Goal: Task Accomplishment & Management: Manage account settings

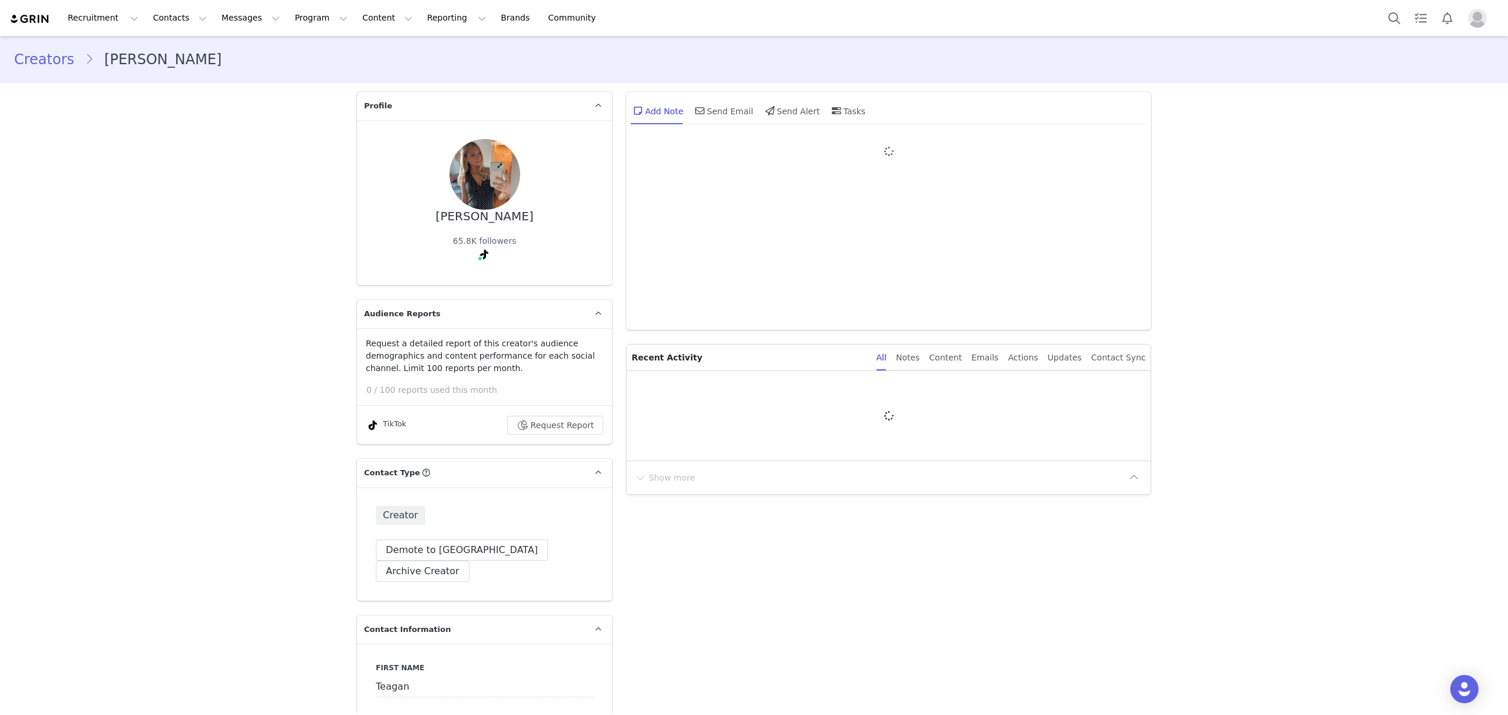
type input "+1 ([GEOGRAPHIC_DATA])"
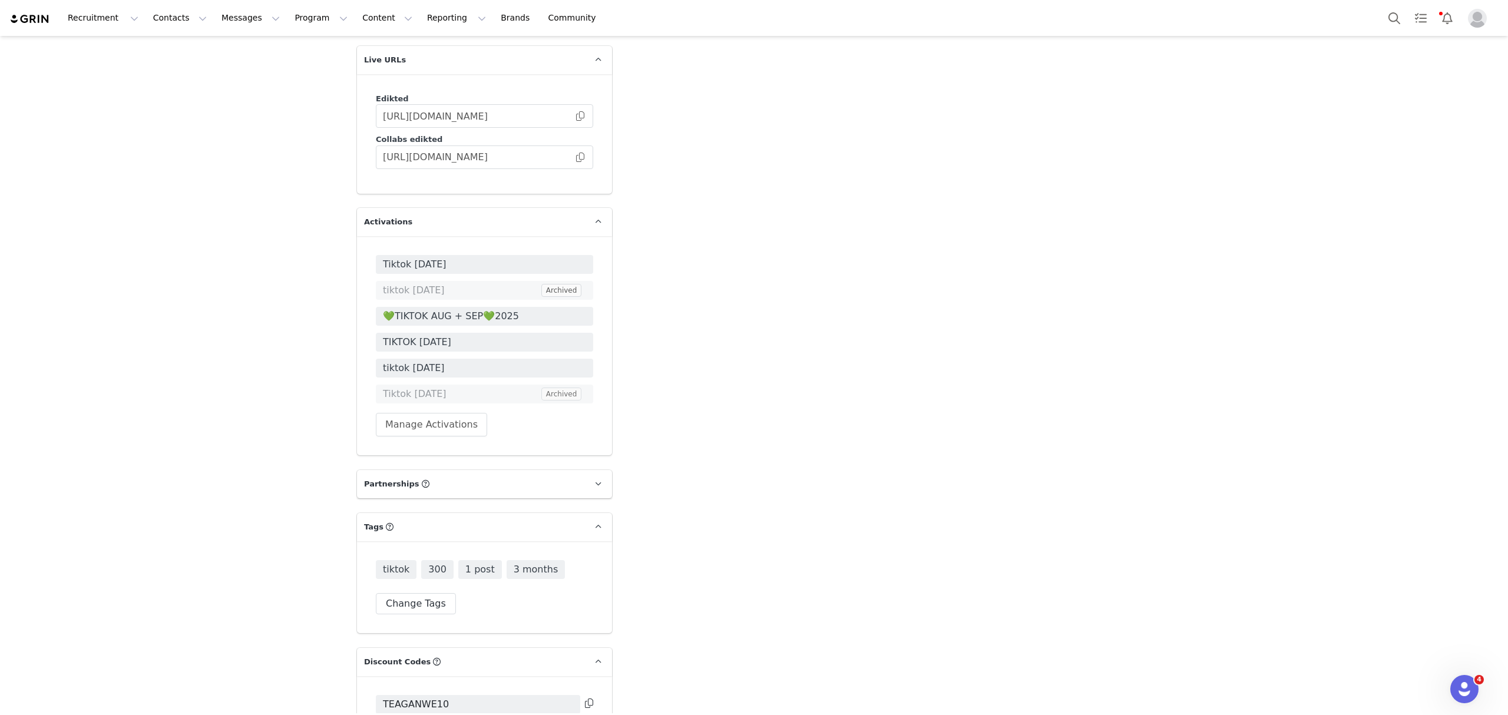
scroll to position [2277, 0]
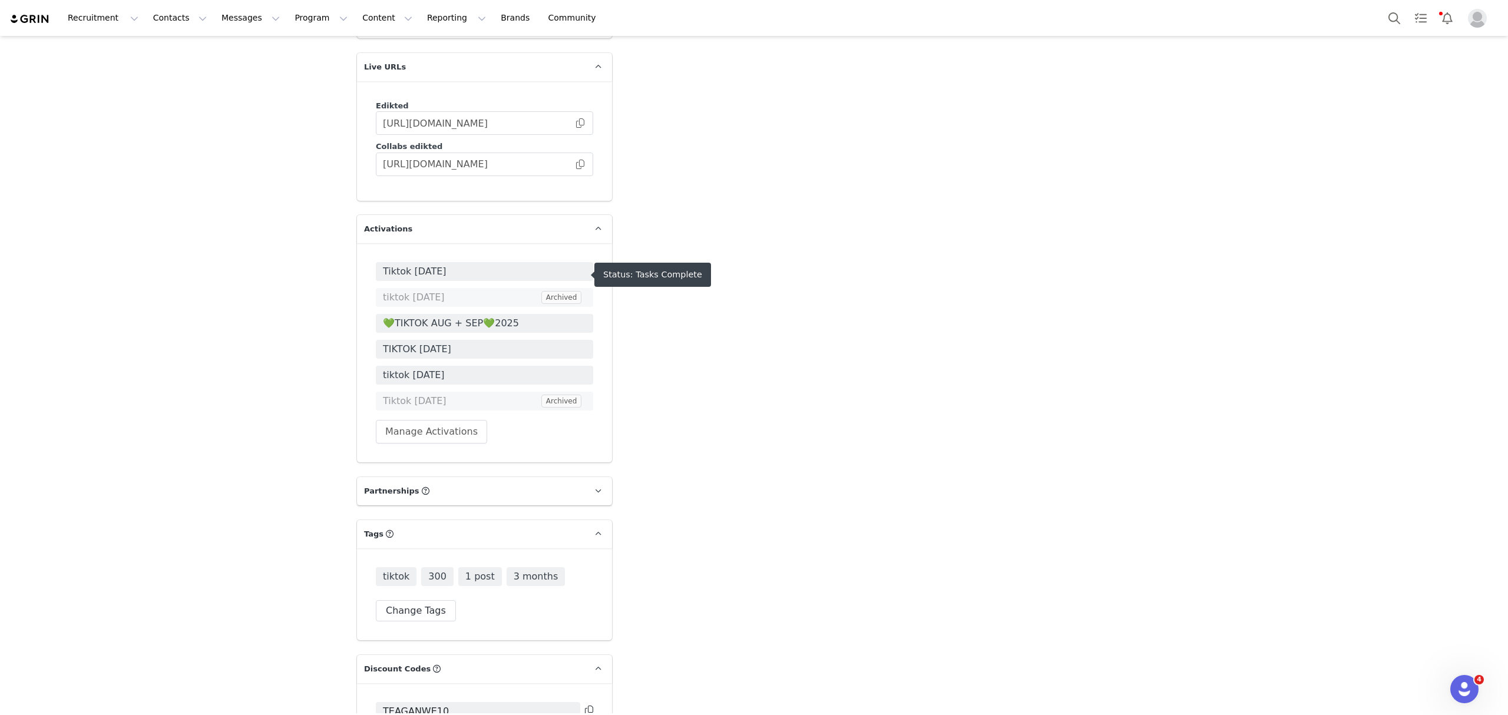
click at [456, 316] on span "💚TIKTOK AUG + SEP💚2025" at bounding box center [484, 323] width 203 height 14
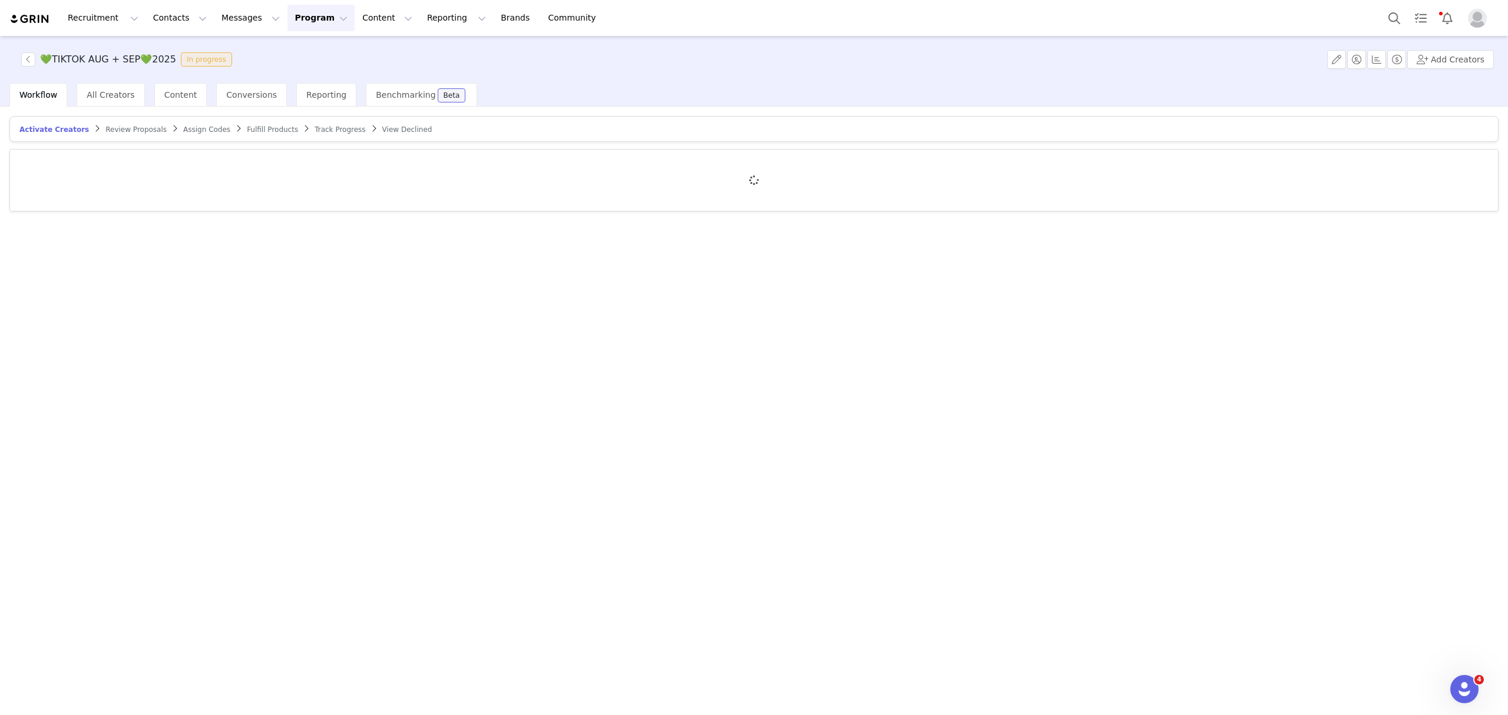
click at [128, 123] on article "Activate Creators Review Proposals Assign Codes Fulfill Products Track Progress…" at bounding box center [753, 129] width 1489 height 26
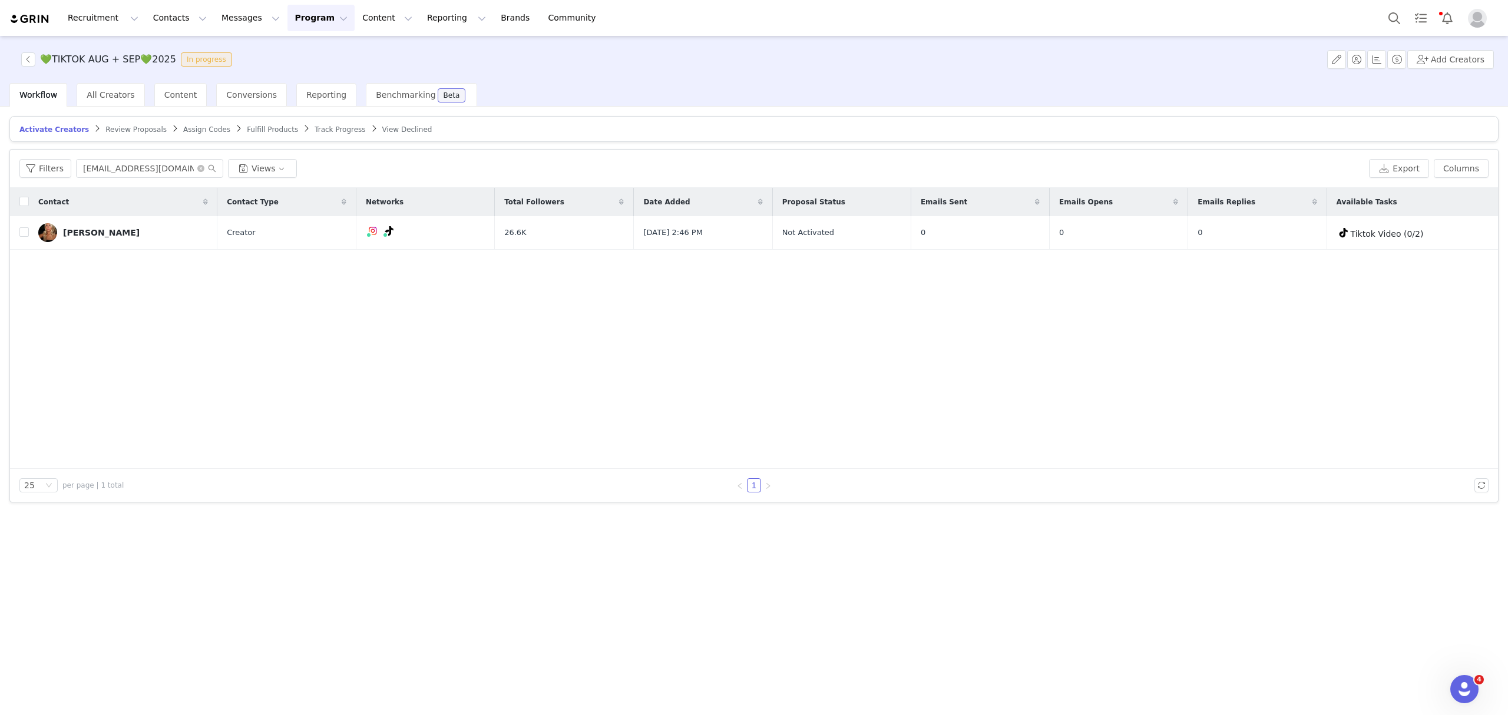
click at [128, 131] on span "Review Proposals" at bounding box center [135, 129] width 61 height 8
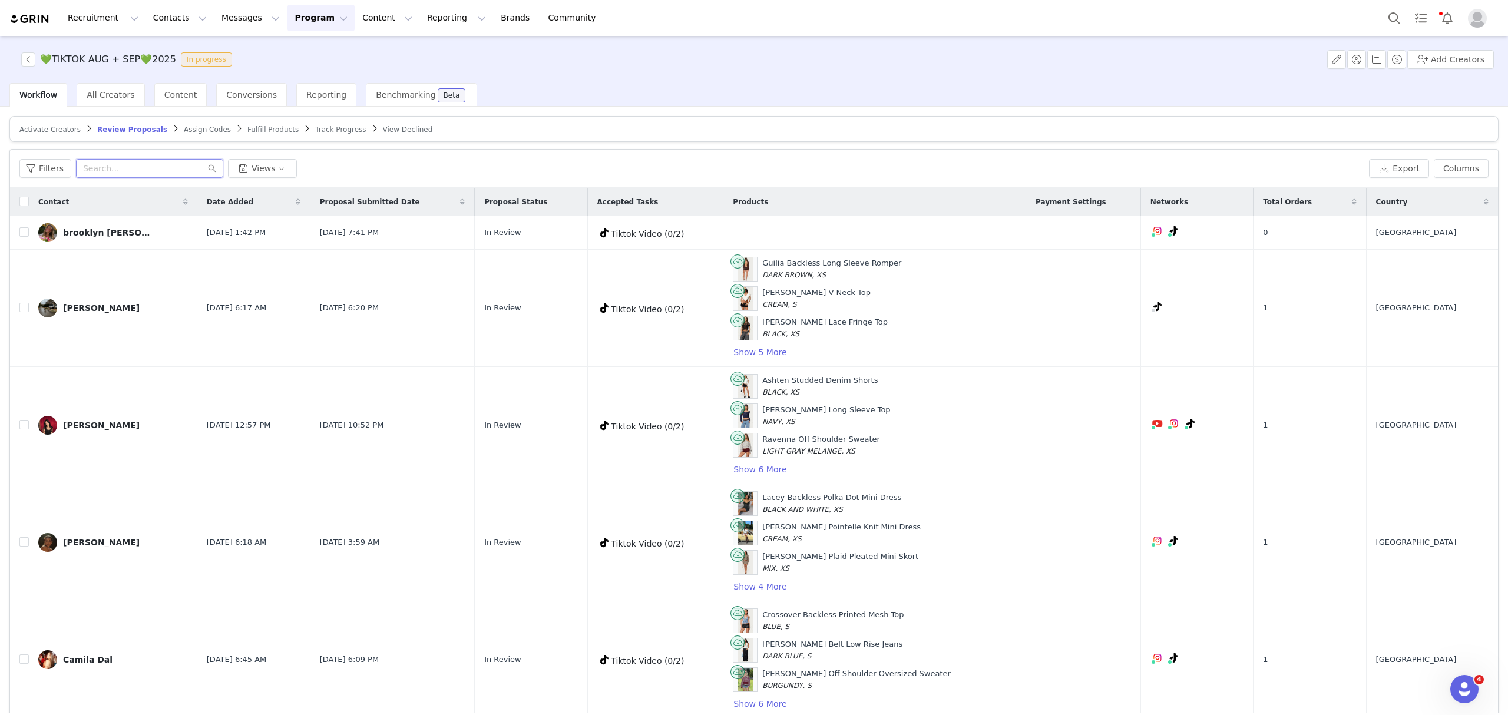
click at [176, 171] on input "text" at bounding box center [149, 168] width 147 height 19
paste input "teaganwendland@gmail.com>"
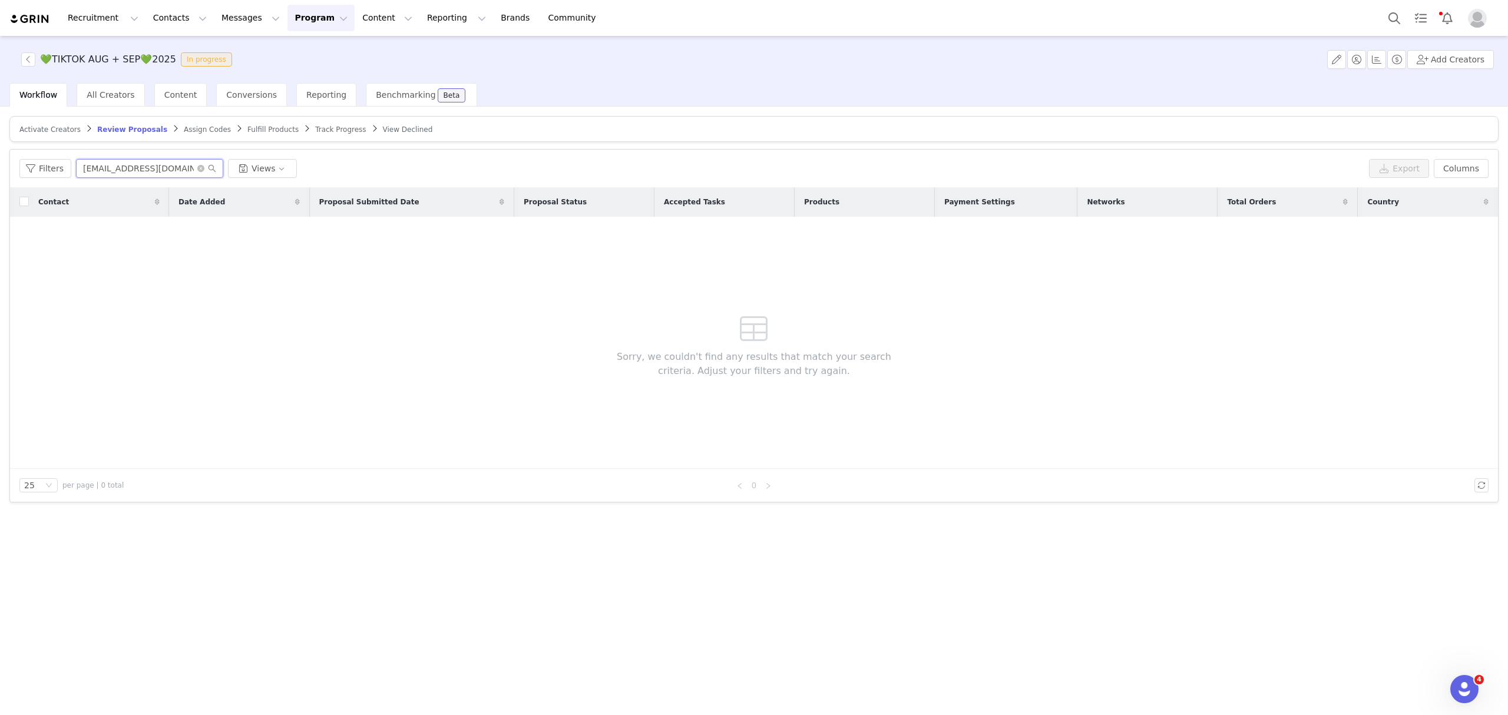
click at [106, 165] on input "teaganwendland@gmail.com" at bounding box center [149, 168] width 147 height 19
click at [81, 168] on input "teaganwendland@gmail.com" at bounding box center [149, 168] width 147 height 19
type input "teaganwendland@gmail.com"
click at [220, 283] on div "Contact Date Added Proposal Submitted Date Proposal Status Accepted Tasks Produ…" at bounding box center [754, 328] width 1488 height 281
click at [315, 128] on span "Track Progress" at bounding box center [340, 129] width 51 height 8
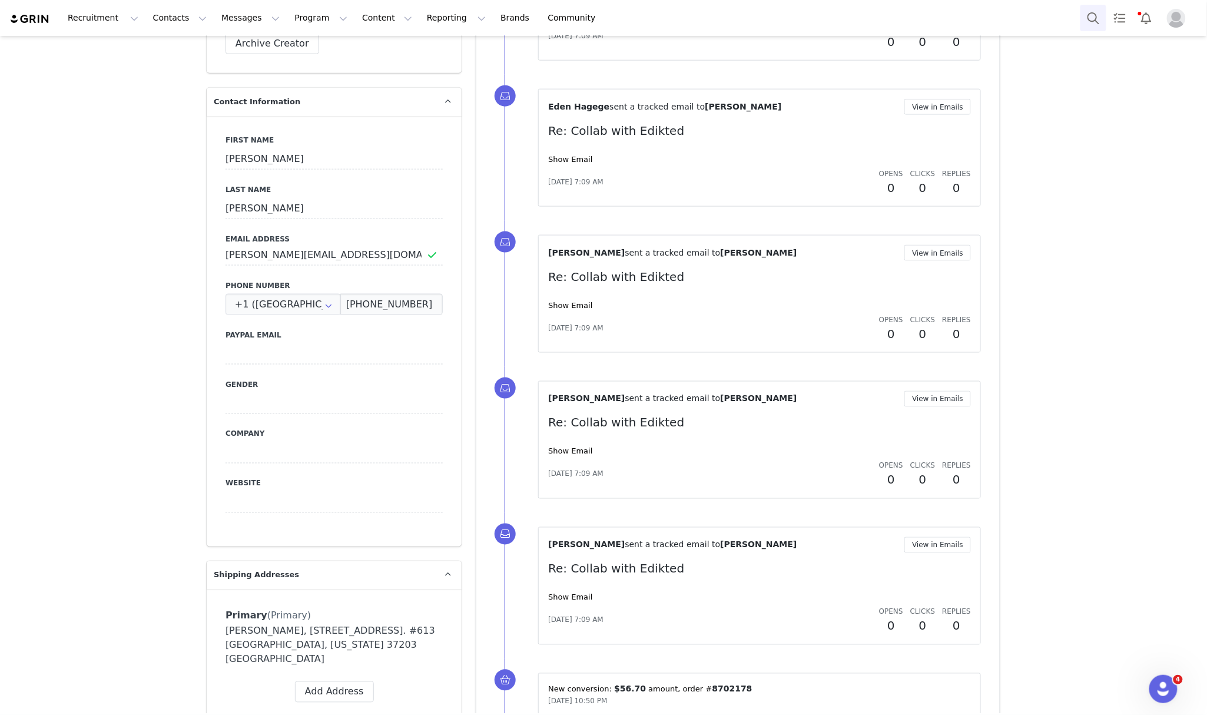
click at [1094, 15] on button "Search" at bounding box center [1094, 18] width 26 height 27
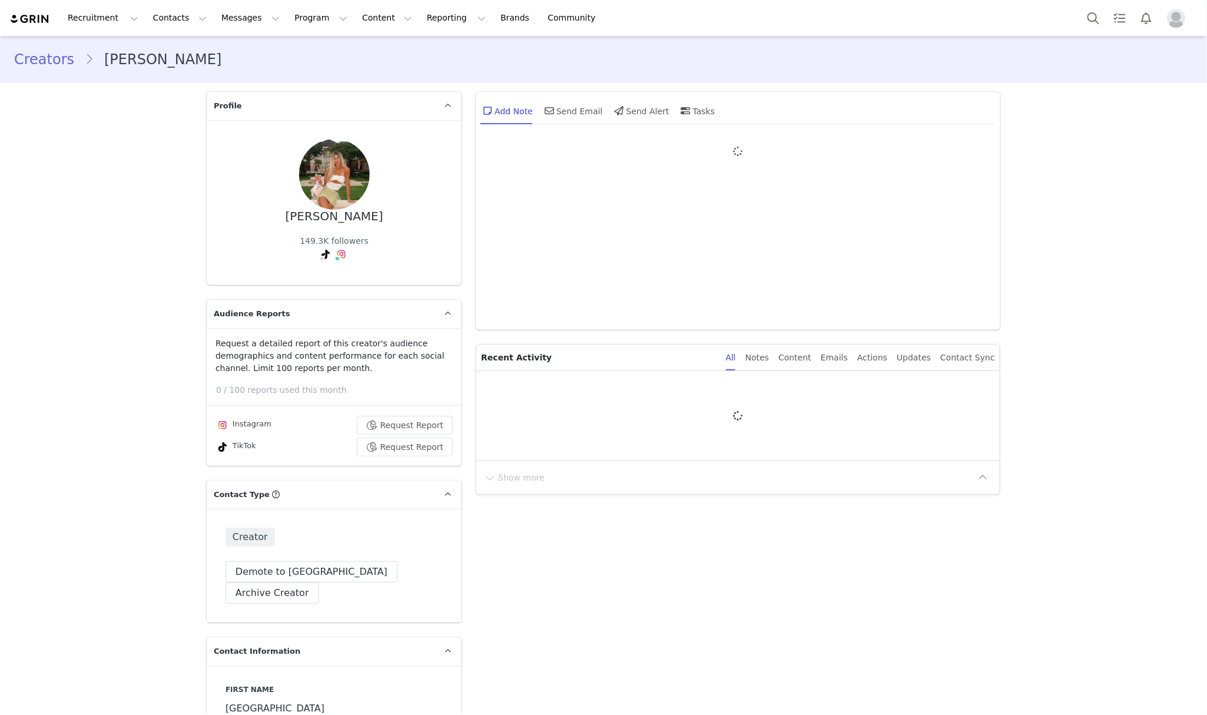
type input "+1 ([GEOGRAPHIC_DATA])"
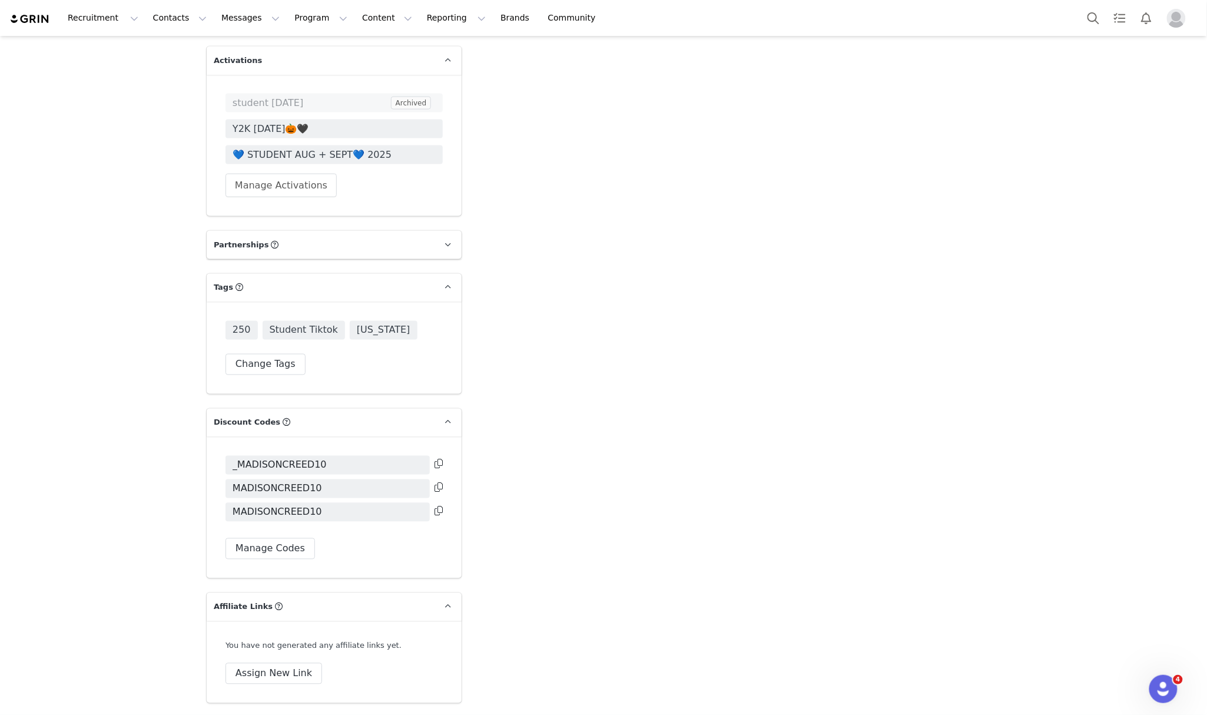
scroll to position [2653, 0]
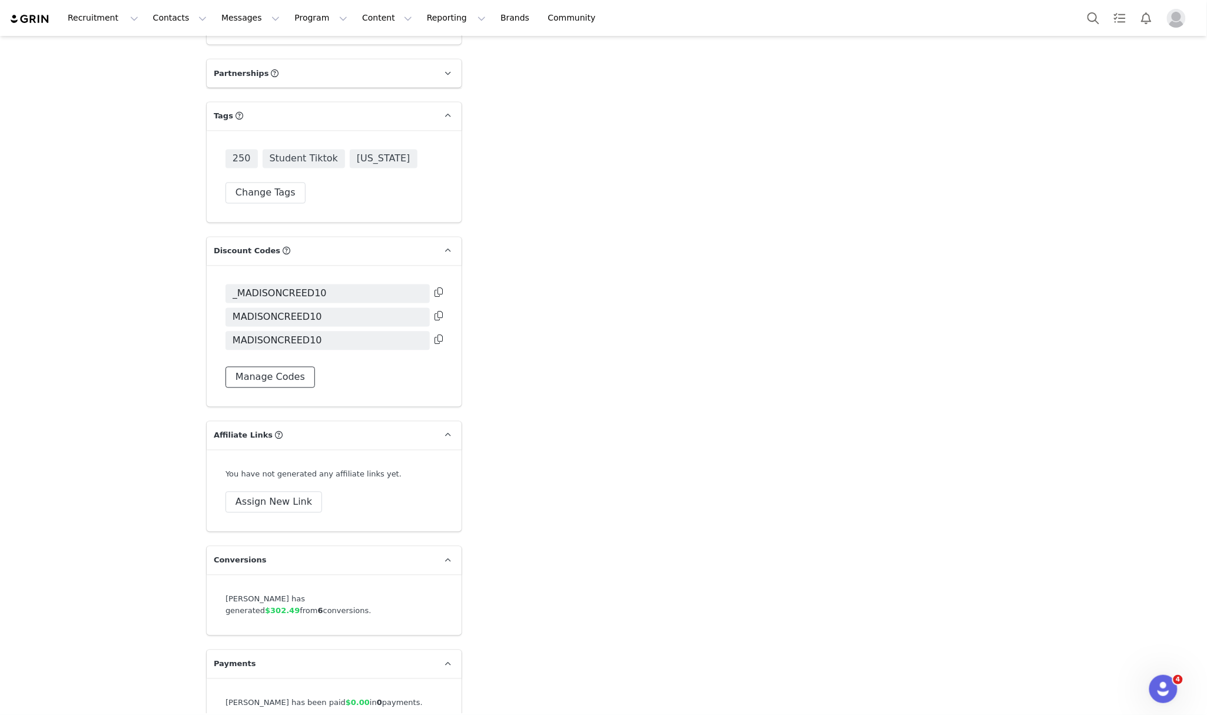
click at [287, 367] on button "Manage Codes" at bounding box center [271, 377] width 90 height 21
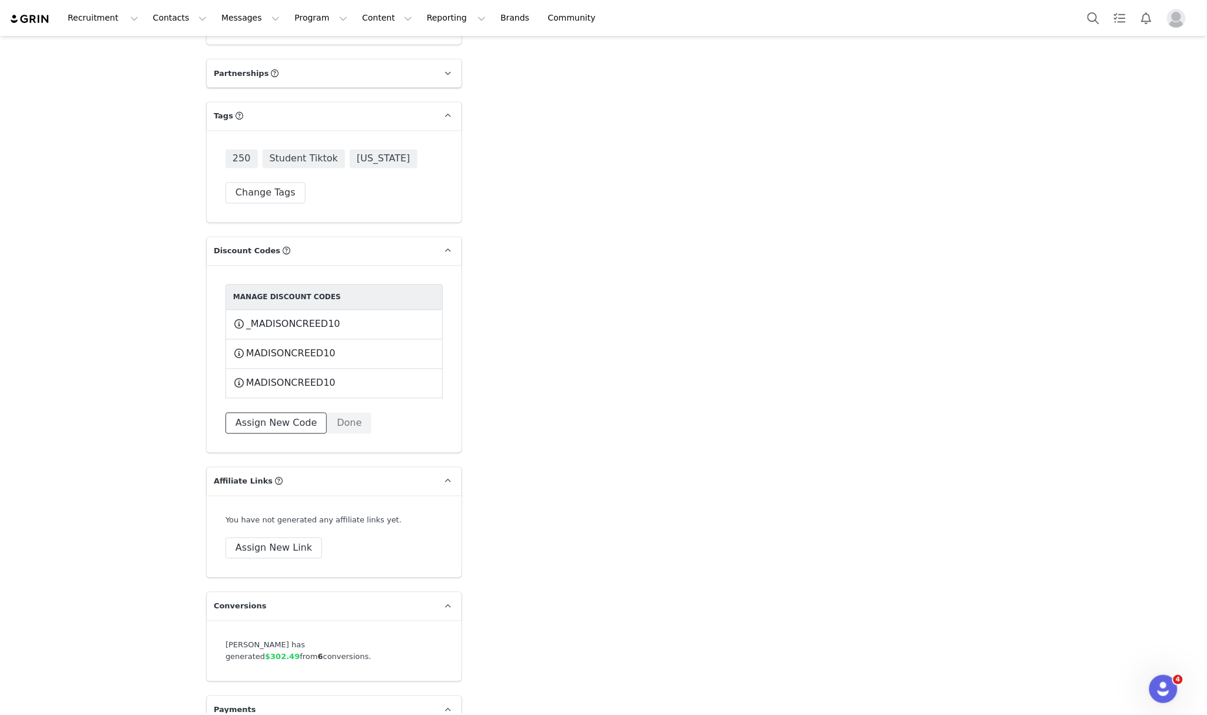
click at [283, 413] on button "Assign New Code" at bounding box center [276, 423] width 101 height 21
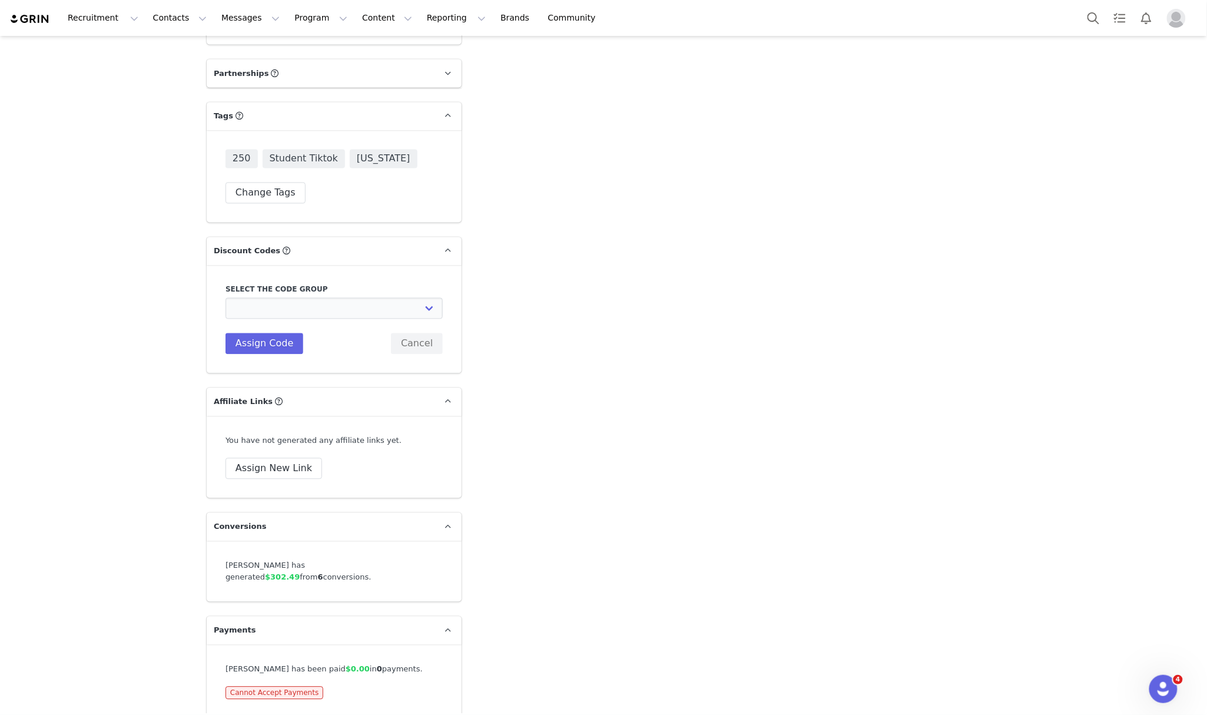
scroll to position [2620, 0]
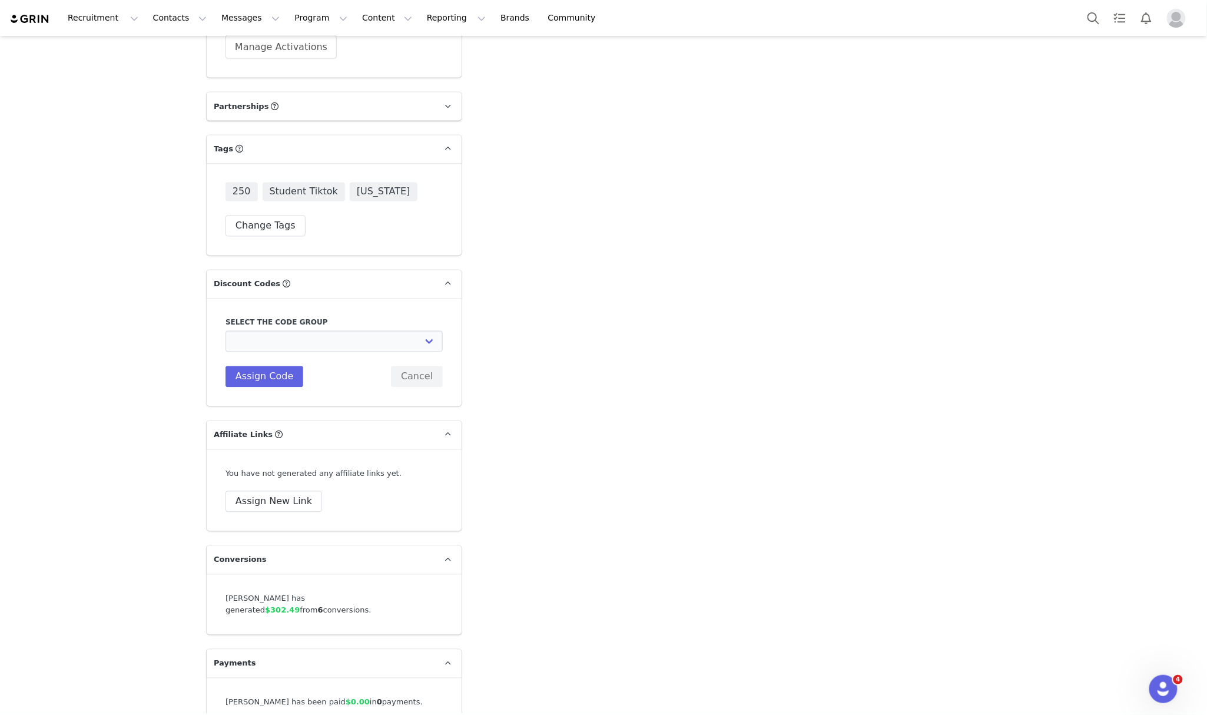
drag, startPoint x: 328, startPoint y: 290, endPoint x: 368, endPoint y: 372, distance: 91.1
click at [330, 317] on label "Select the code group" at bounding box center [334, 322] width 217 height 11
click at [354, 331] on select "Edikted UK: NEW TIKTOK ❤️ Edikted UK: NEW IG ❤️ Edikted: Students + IG Edikted:…" at bounding box center [334, 341] width 217 height 21
select select "10009859"
click at [226, 331] on select "Edikted UK: NEW TIKTOK ❤️ Edikted UK: NEW IG ❤️ Edikted: Students + IG Edikted:…" at bounding box center [334, 341] width 217 height 21
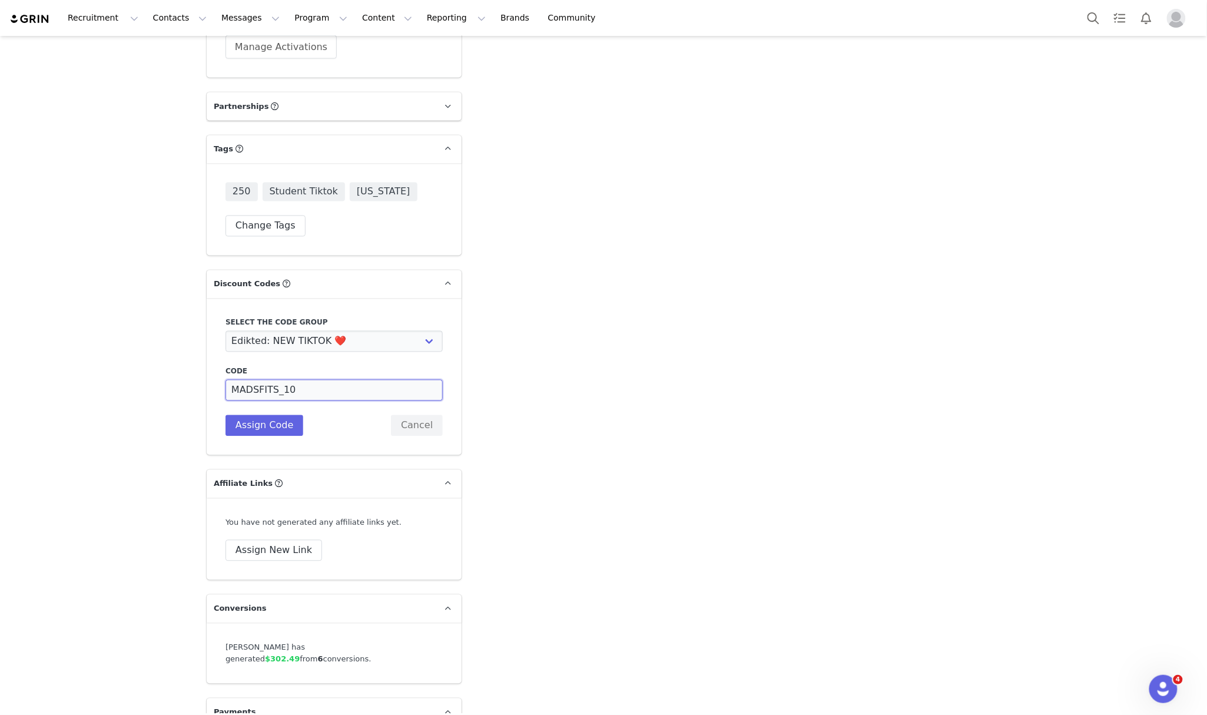
click at [317, 380] on input "MADSFITS_10" at bounding box center [334, 390] width 217 height 21
drag, startPoint x: 272, startPoint y: 353, endPoint x: 253, endPoint y: 352, distance: 18.9
click at [253, 380] on input "MADSFITS_10" at bounding box center [334, 390] width 217 height 21
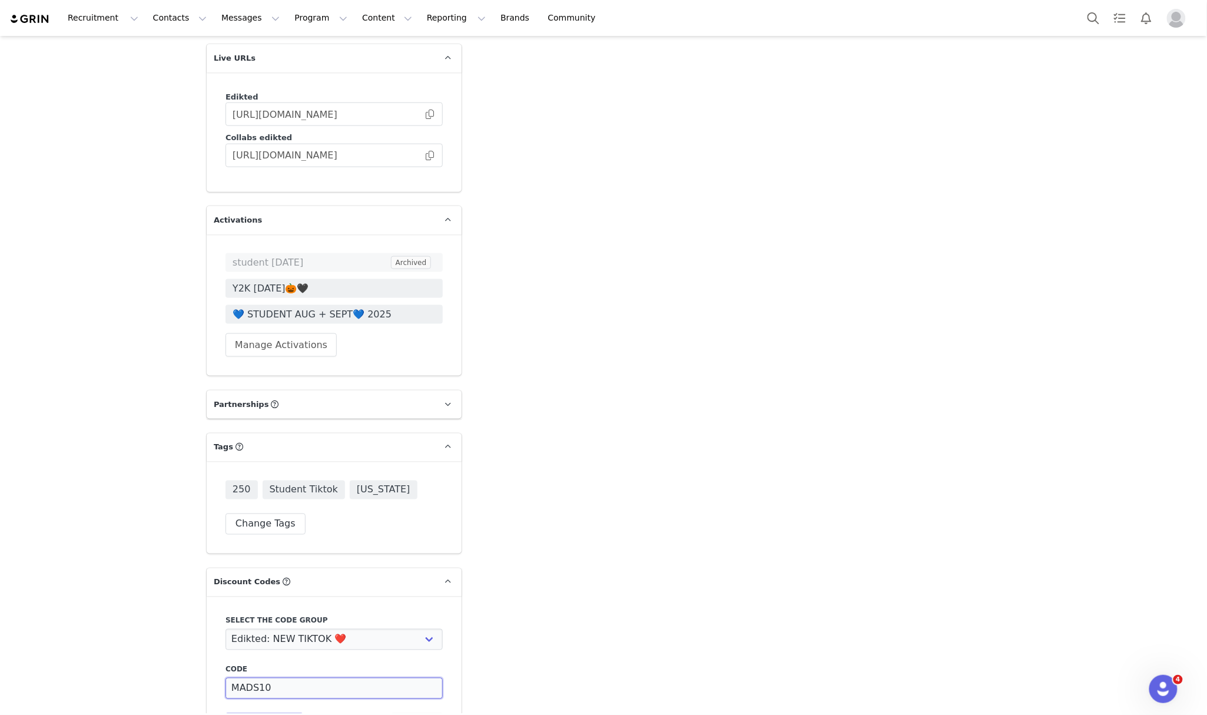
scroll to position [2463, 0]
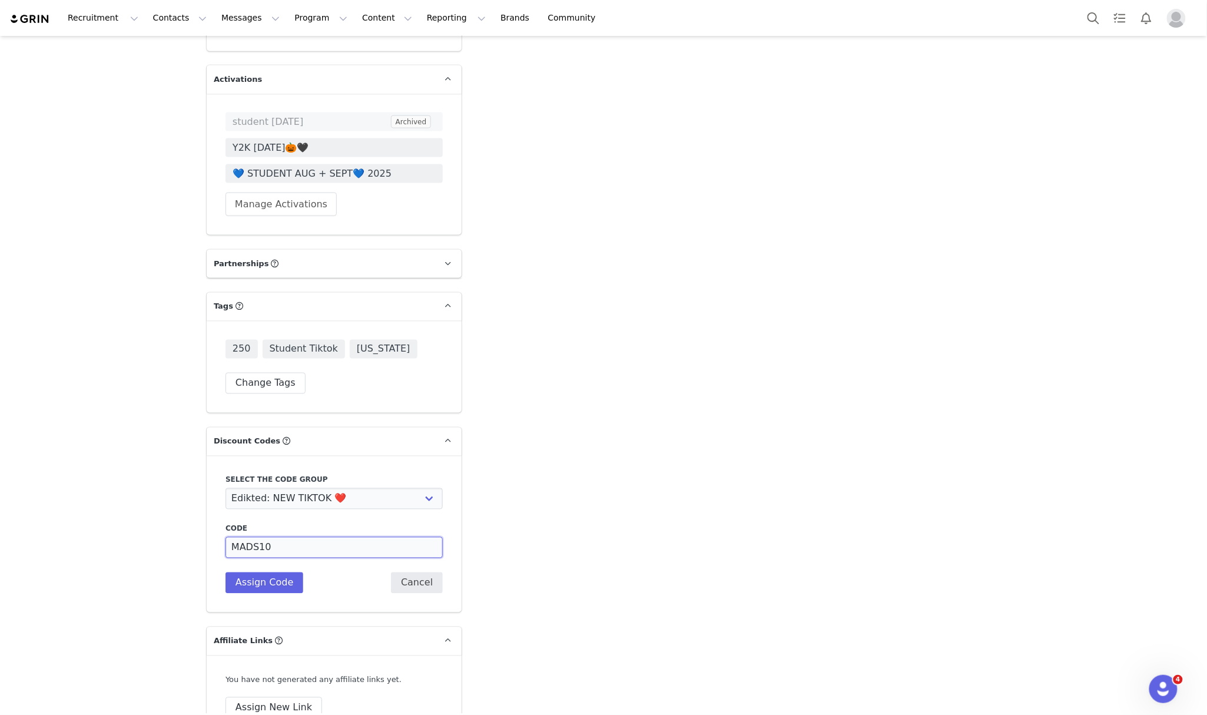
type input "MADS10"
click at [403, 573] on button "Cancel" at bounding box center [417, 583] width 52 height 21
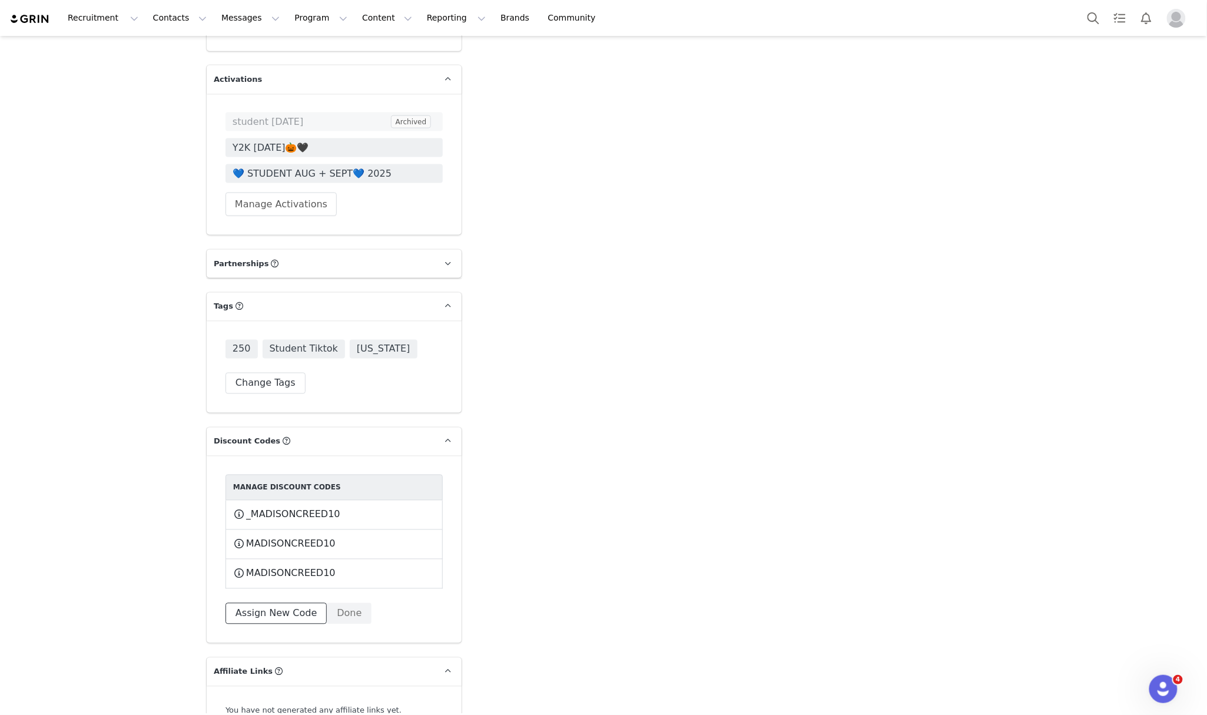
click at [295, 603] on button "Assign New Code" at bounding box center [276, 613] width 101 height 21
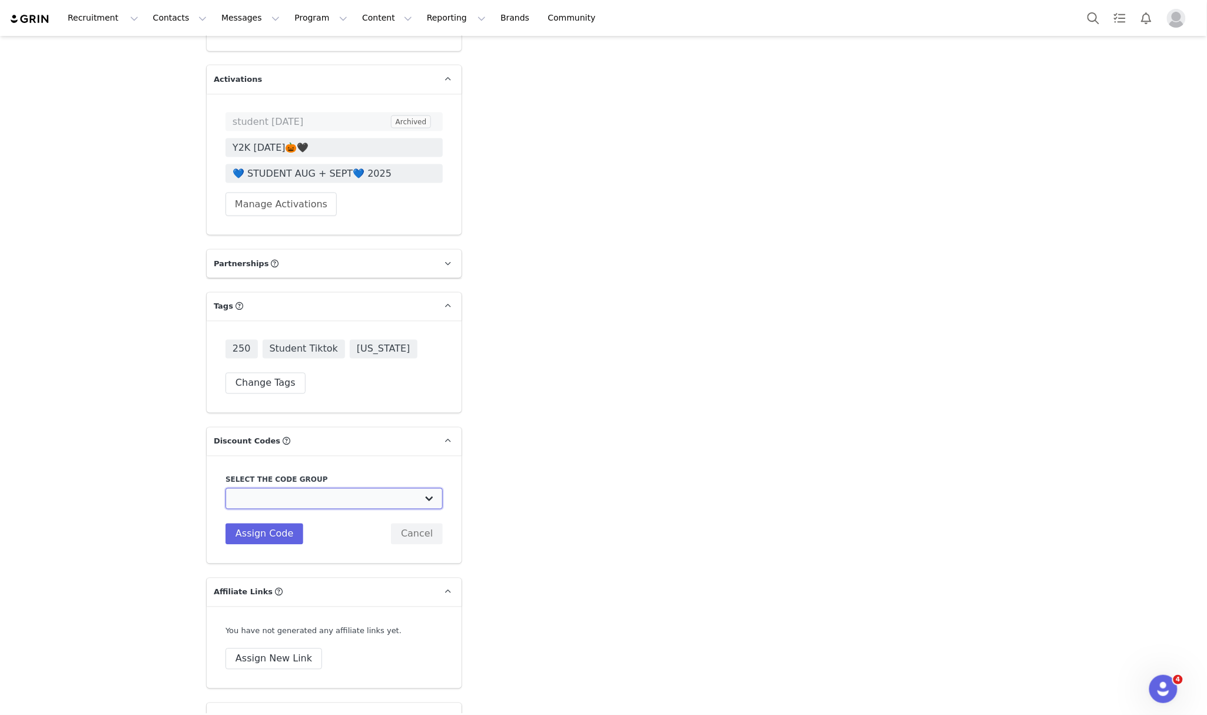
drag, startPoint x: 401, startPoint y: 455, endPoint x: 398, endPoint y: 472, distance: 17.2
click at [401, 488] on select "Edikted UK: NEW TIKTOK ❤️ Edikted UK: NEW IG ❤️ Edikted: Students + IG Edikted:…" at bounding box center [334, 498] width 217 height 21
select select "10009859"
click at [226, 488] on select "Edikted UK: NEW TIKTOK ❤️ Edikted UK: NEW IG ❤️ Edikted: Students + IG Edikted:…" at bounding box center [334, 498] width 217 height 21
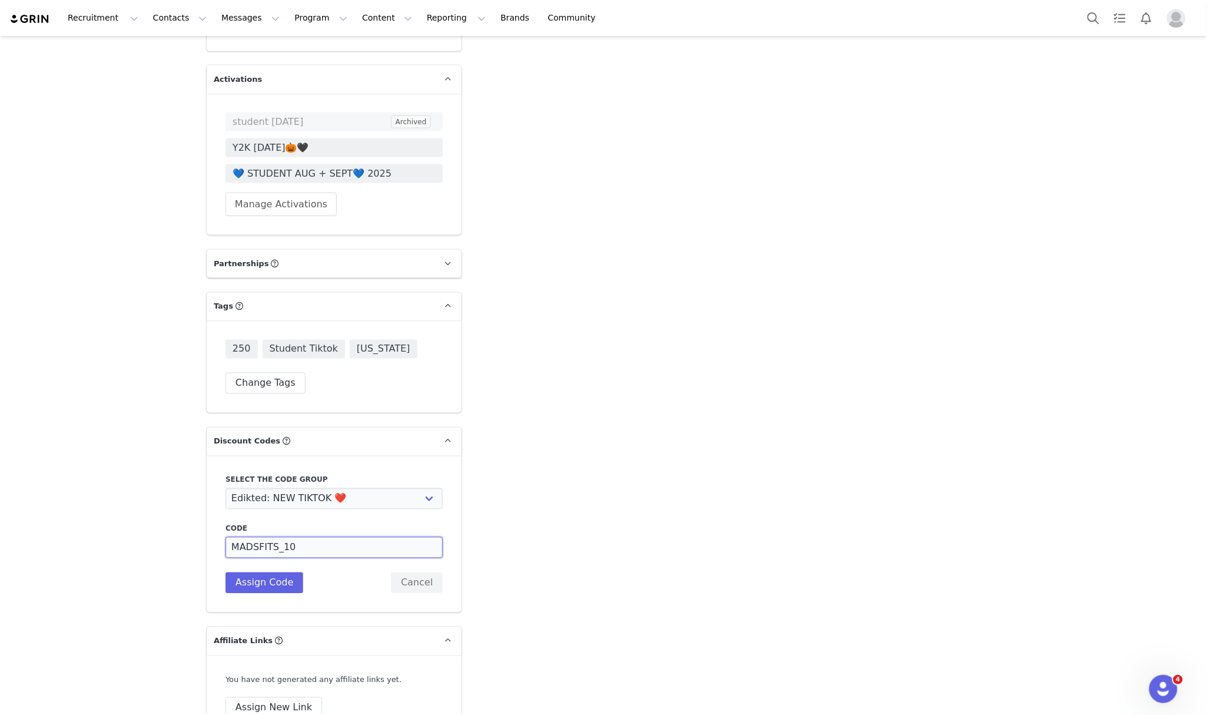
drag, startPoint x: 274, startPoint y: 510, endPoint x: 234, endPoint y: 510, distance: 40.1
click at [234, 537] on input "MADSFITS_10" at bounding box center [334, 547] width 217 height 21
drag, startPoint x: 285, startPoint y: 514, endPoint x: 180, endPoint y: 524, distance: 105.3
click at [257, 537] on input "MCREEED10" at bounding box center [334, 547] width 217 height 21
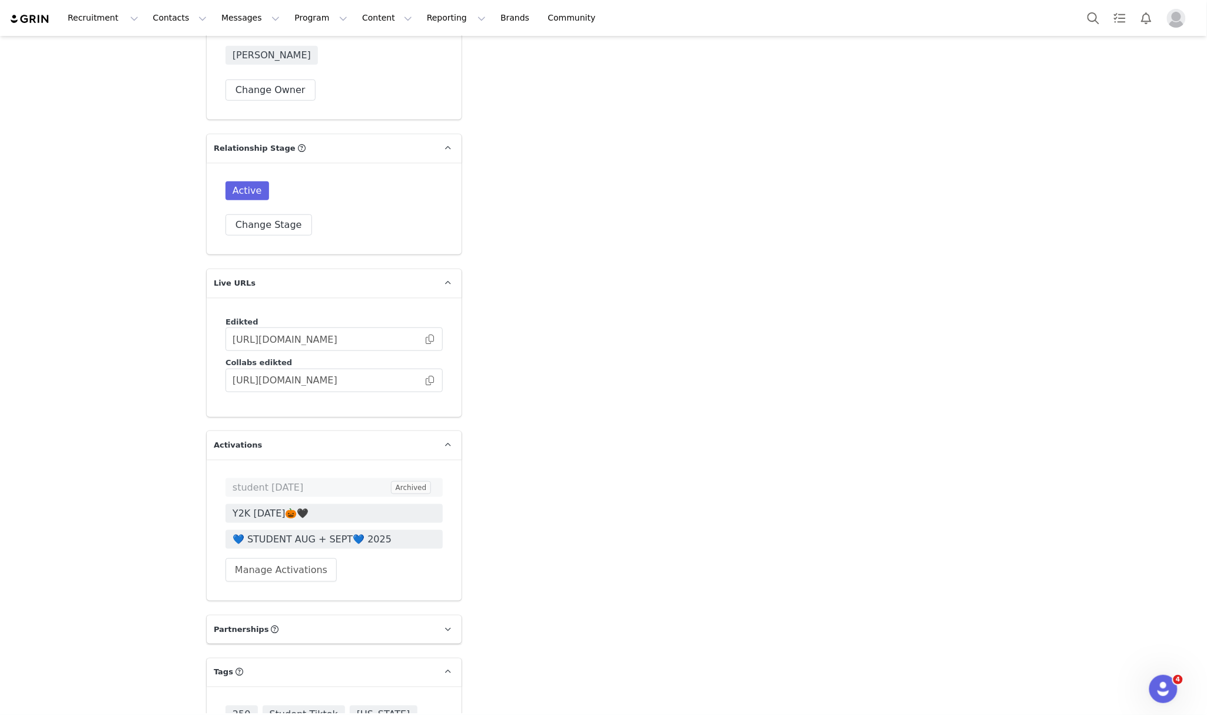
scroll to position [2305, 0]
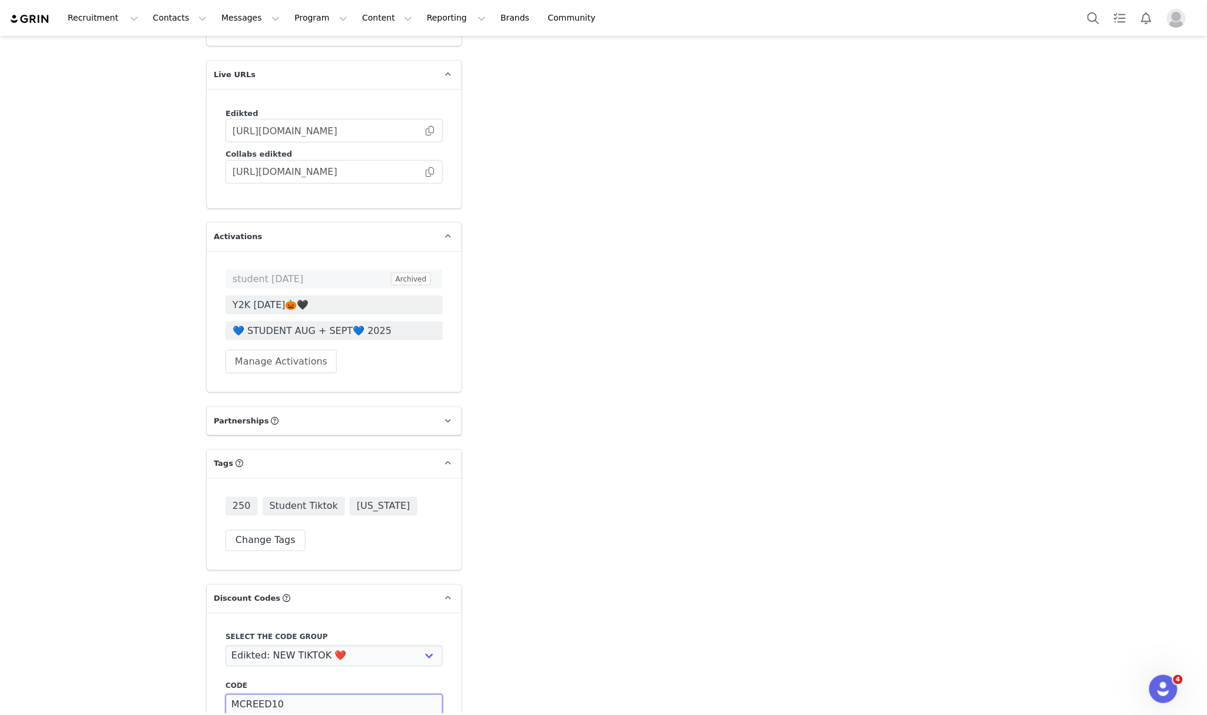
drag, startPoint x: 307, startPoint y: 671, endPoint x: 181, endPoint y: 669, distance: 126.1
type input "MCREED10"
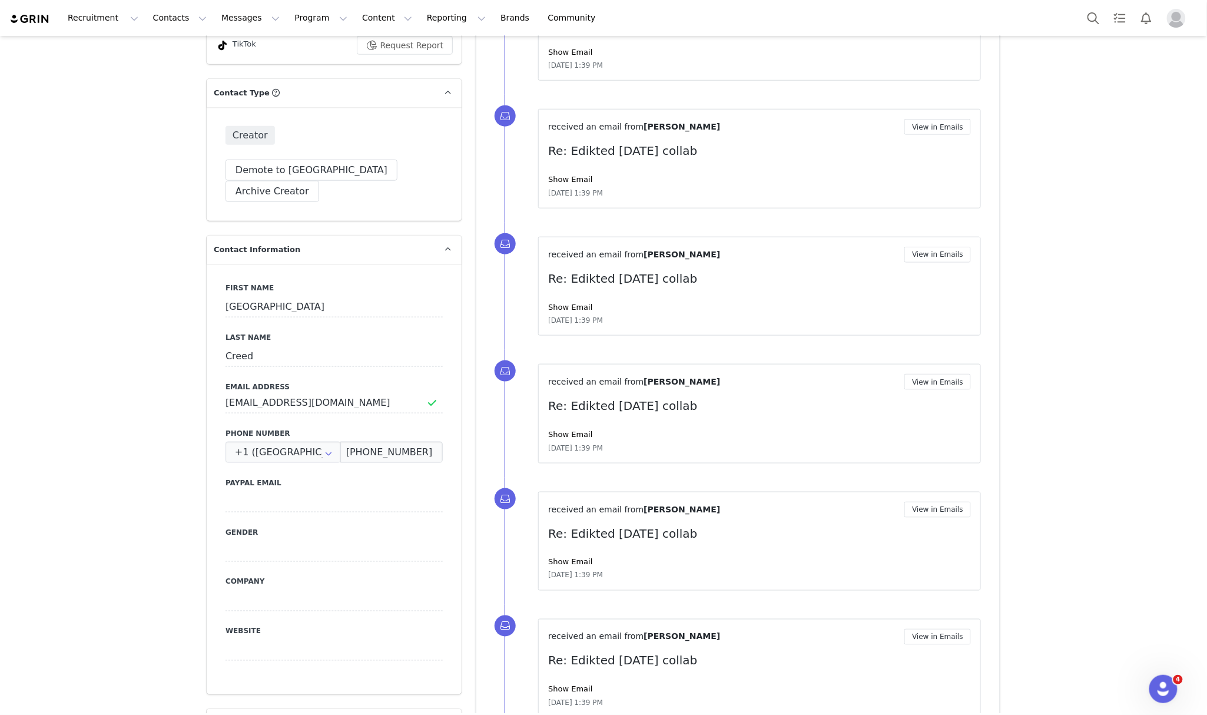
scroll to position [185, 0]
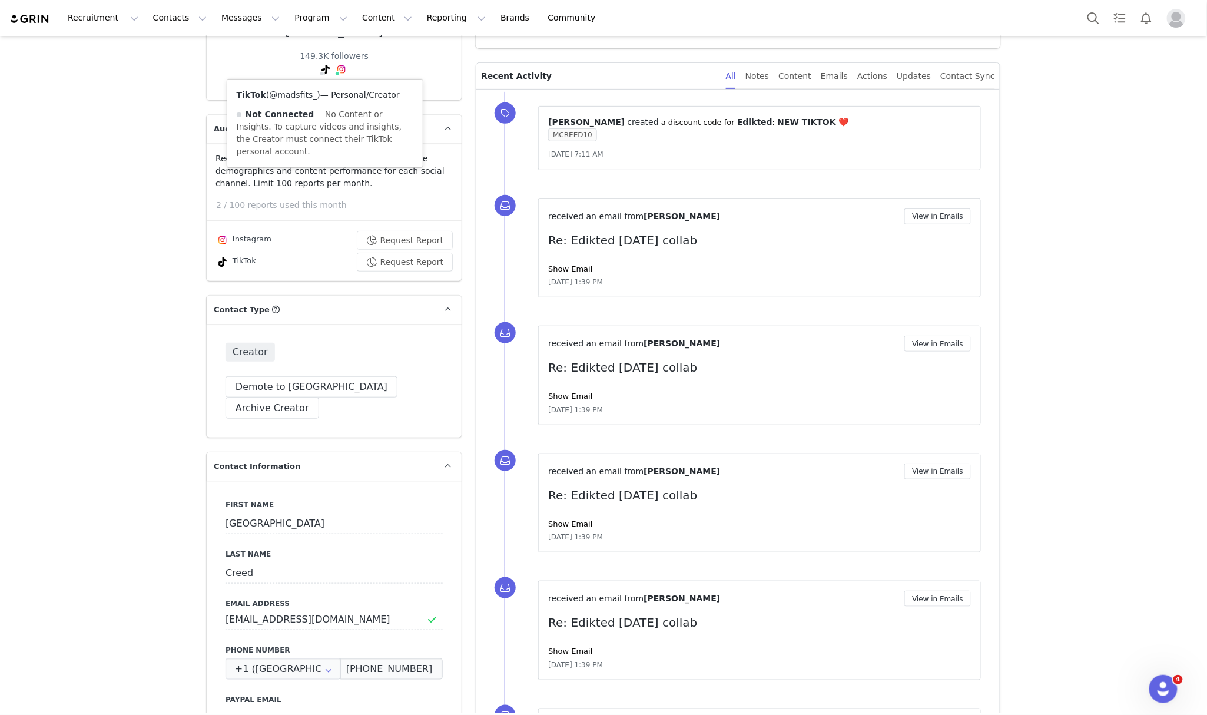
drag, startPoint x: 293, startPoint y: 94, endPoint x: 299, endPoint y: 92, distance: 6.1
click at [293, 94] on link "@madsfits_" at bounding box center [293, 94] width 48 height 9
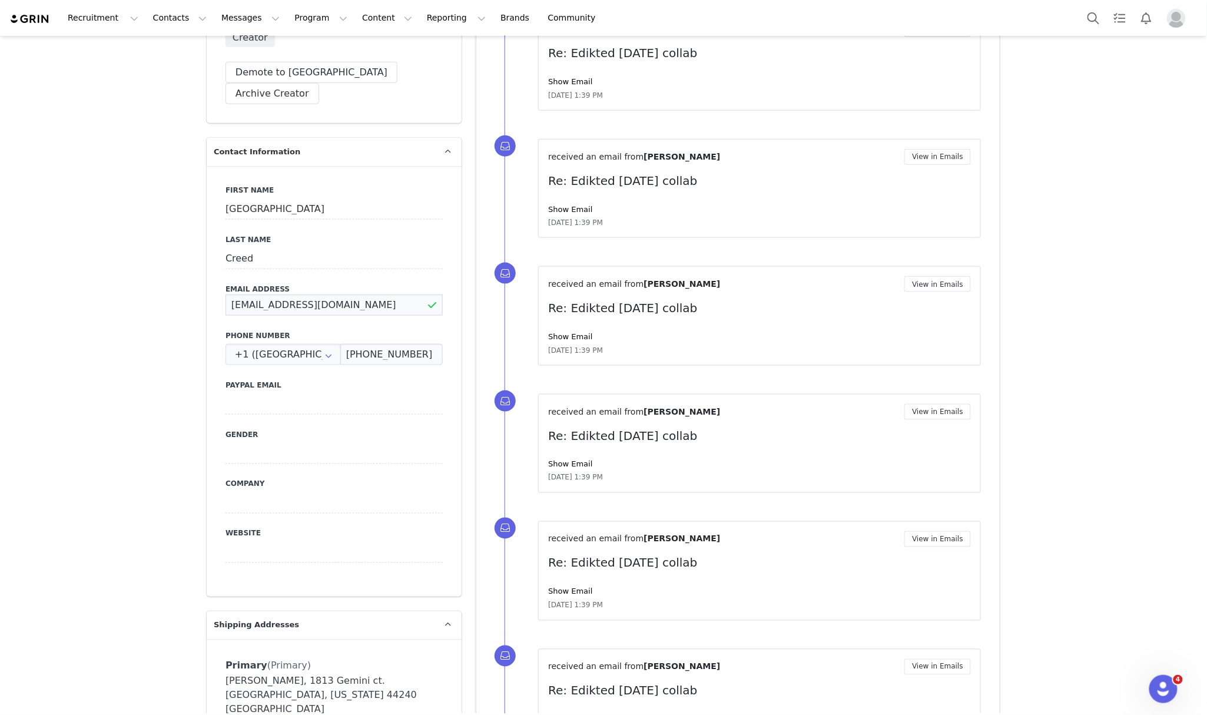
drag, startPoint x: 370, startPoint y: 286, endPoint x: 177, endPoint y: 285, distance: 193.2
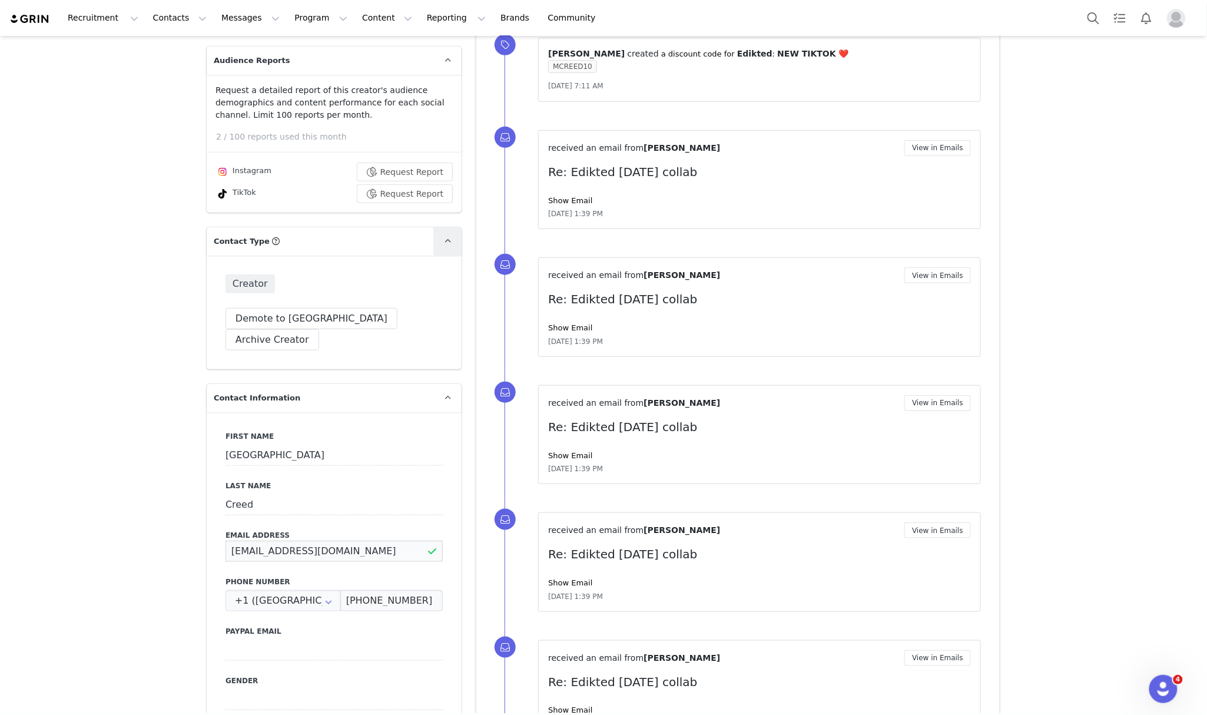
scroll to position [28, 0]
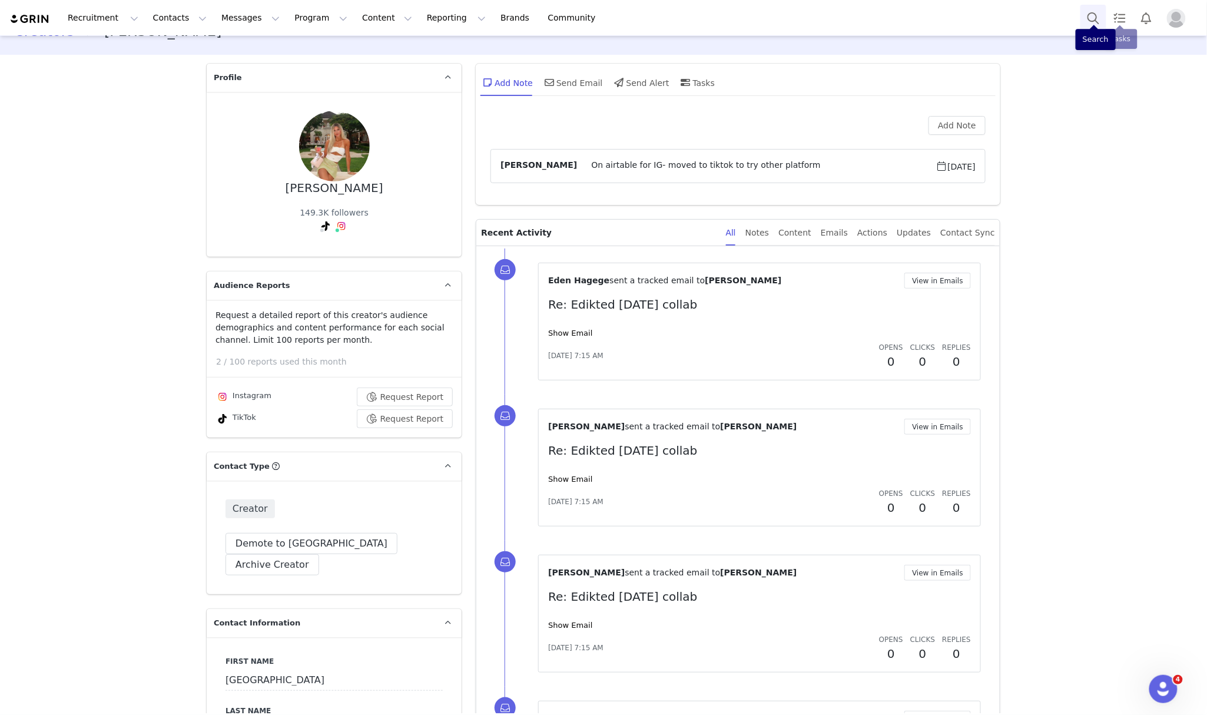
click at [1098, 12] on button "Search" at bounding box center [1094, 18] width 26 height 27
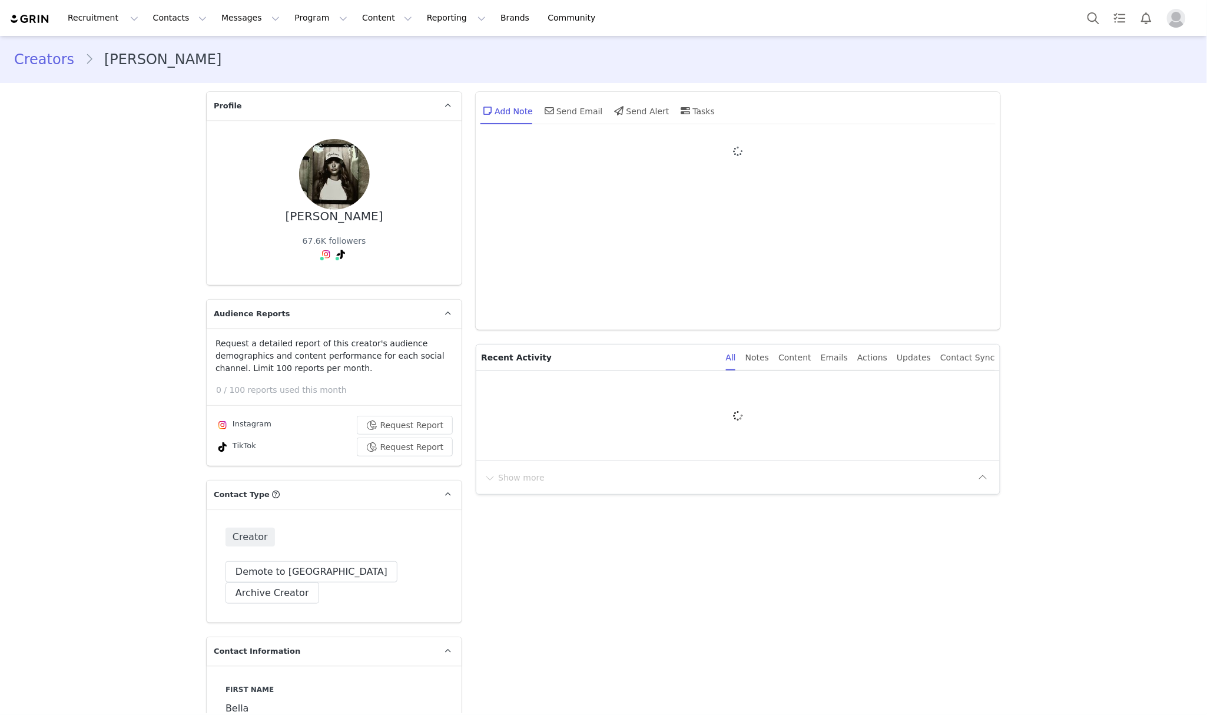
type input "+1 ([GEOGRAPHIC_DATA])"
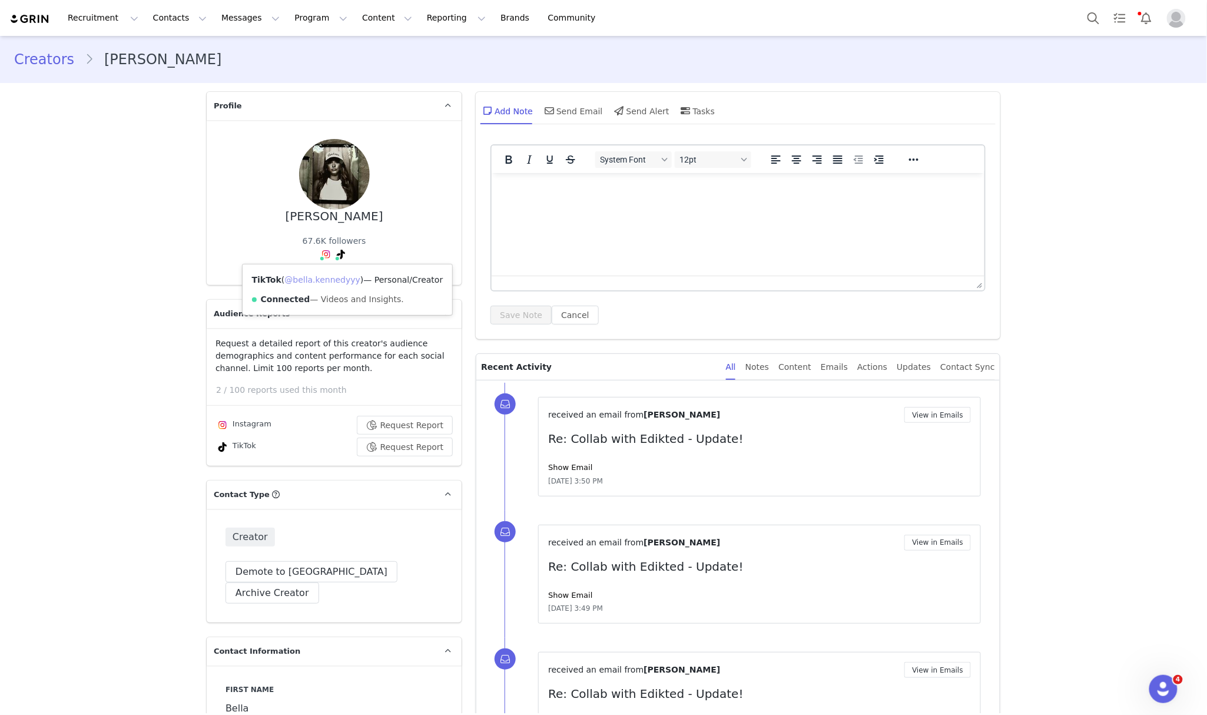
click at [327, 276] on link "@bella.kennedyyy" at bounding box center [322, 279] width 76 height 9
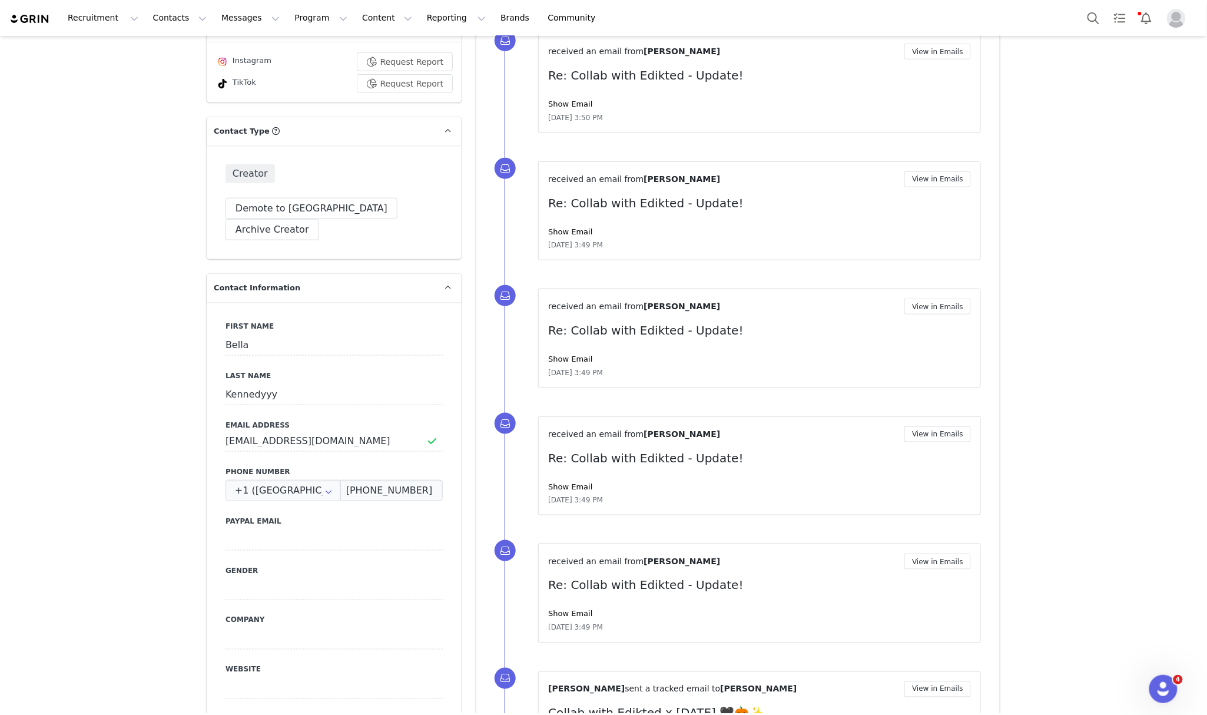
scroll to position [550, 0]
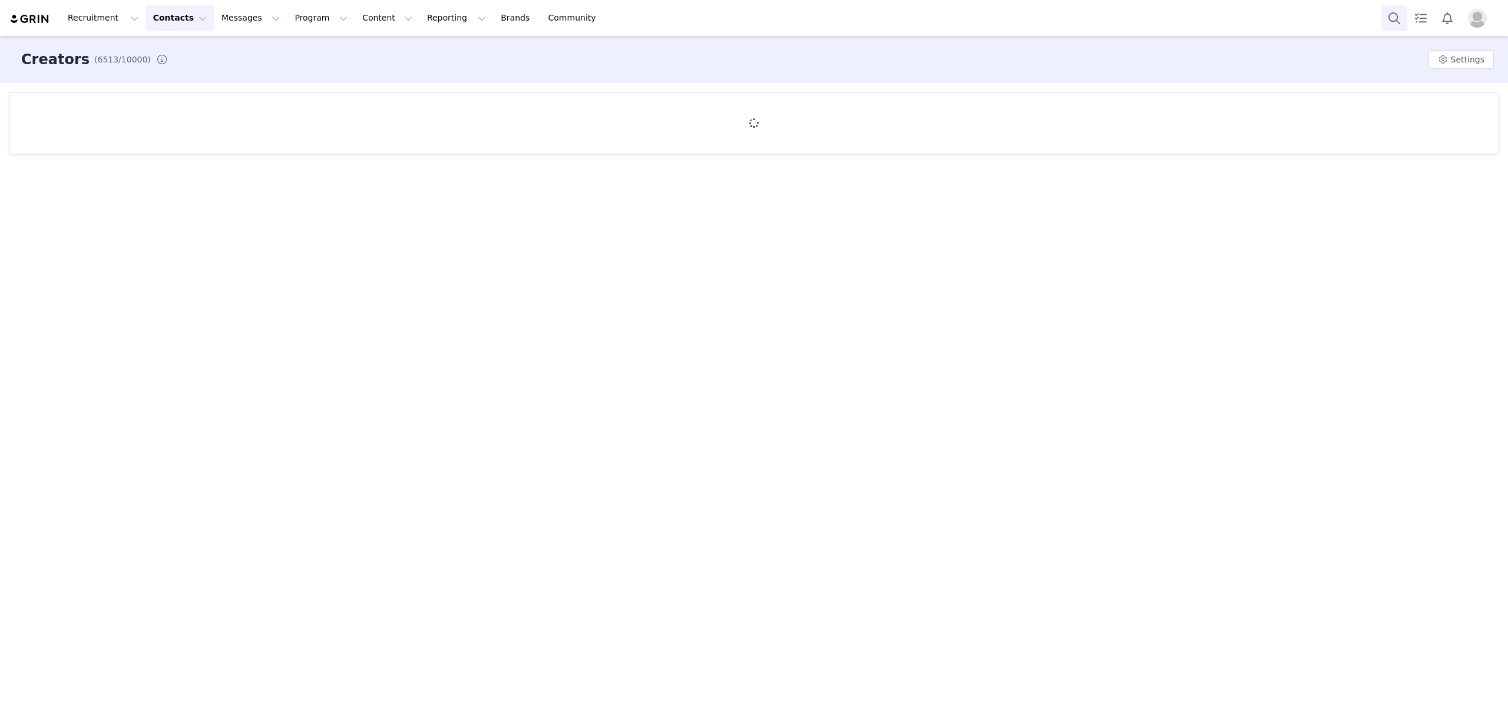
drag, startPoint x: 0, startPoint y: 0, endPoint x: 1388, endPoint y: 24, distance: 1387.9
click at [1388, 24] on button "Search" at bounding box center [1394, 18] width 26 height 27
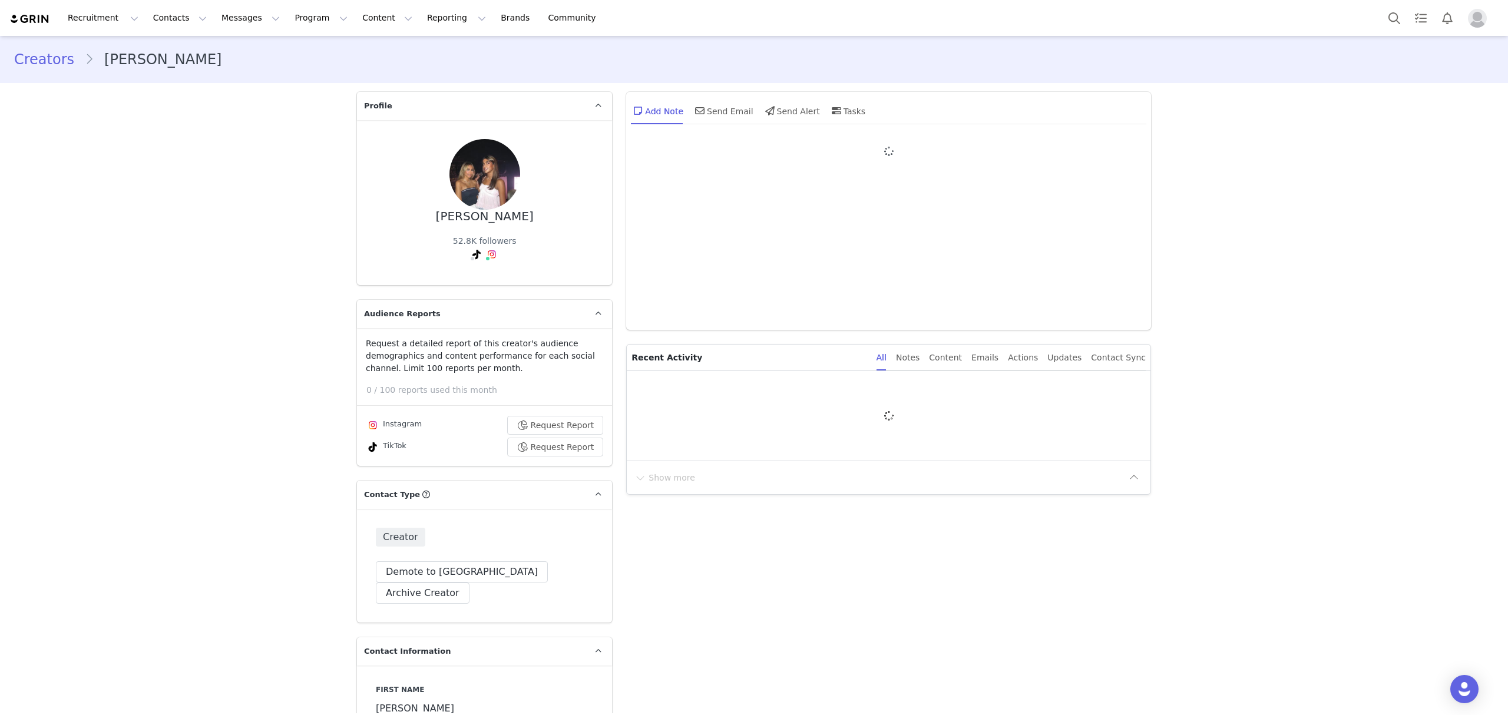
type input "+1 ([GEOGRAPHIC_DATA])"
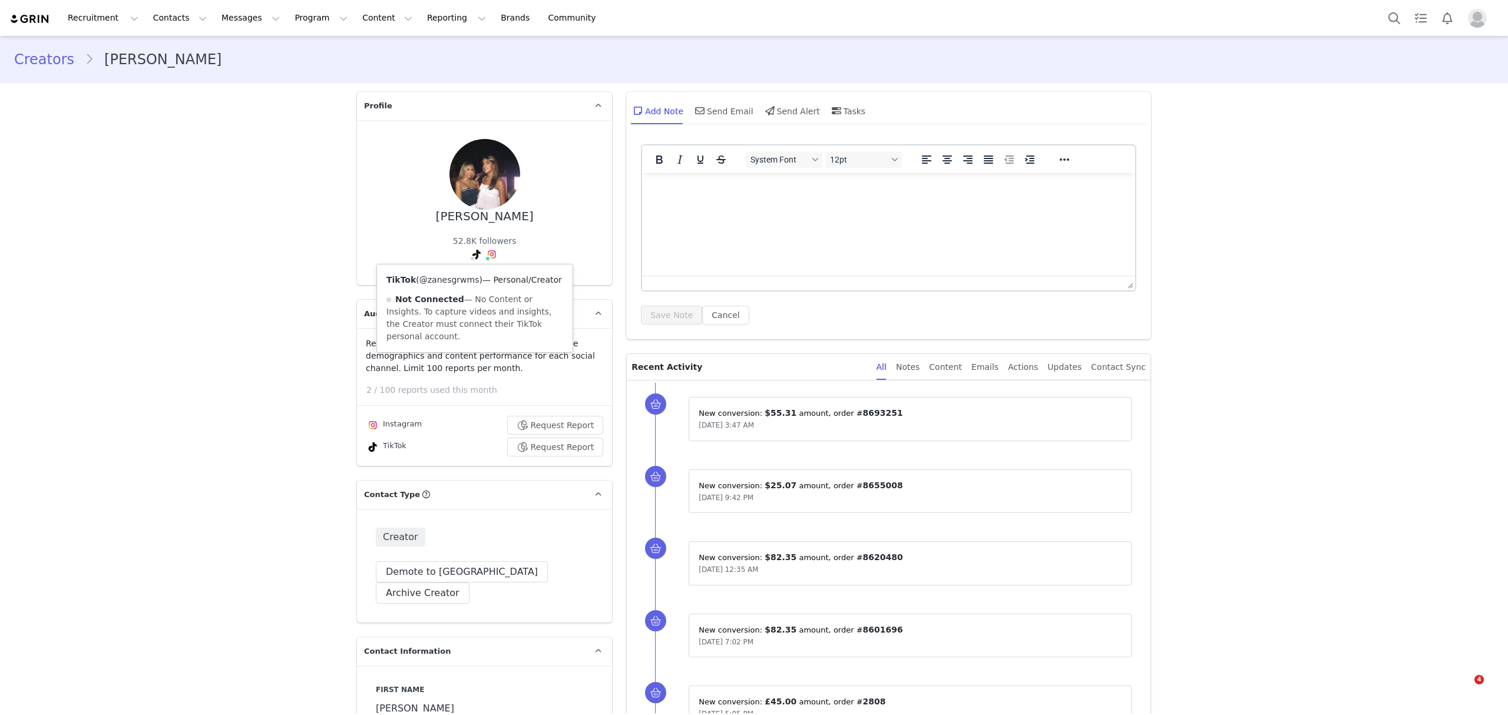
click at [457, 277] on link "@zanesgrwms" at bounding box center [449, 279] width 60 height 9
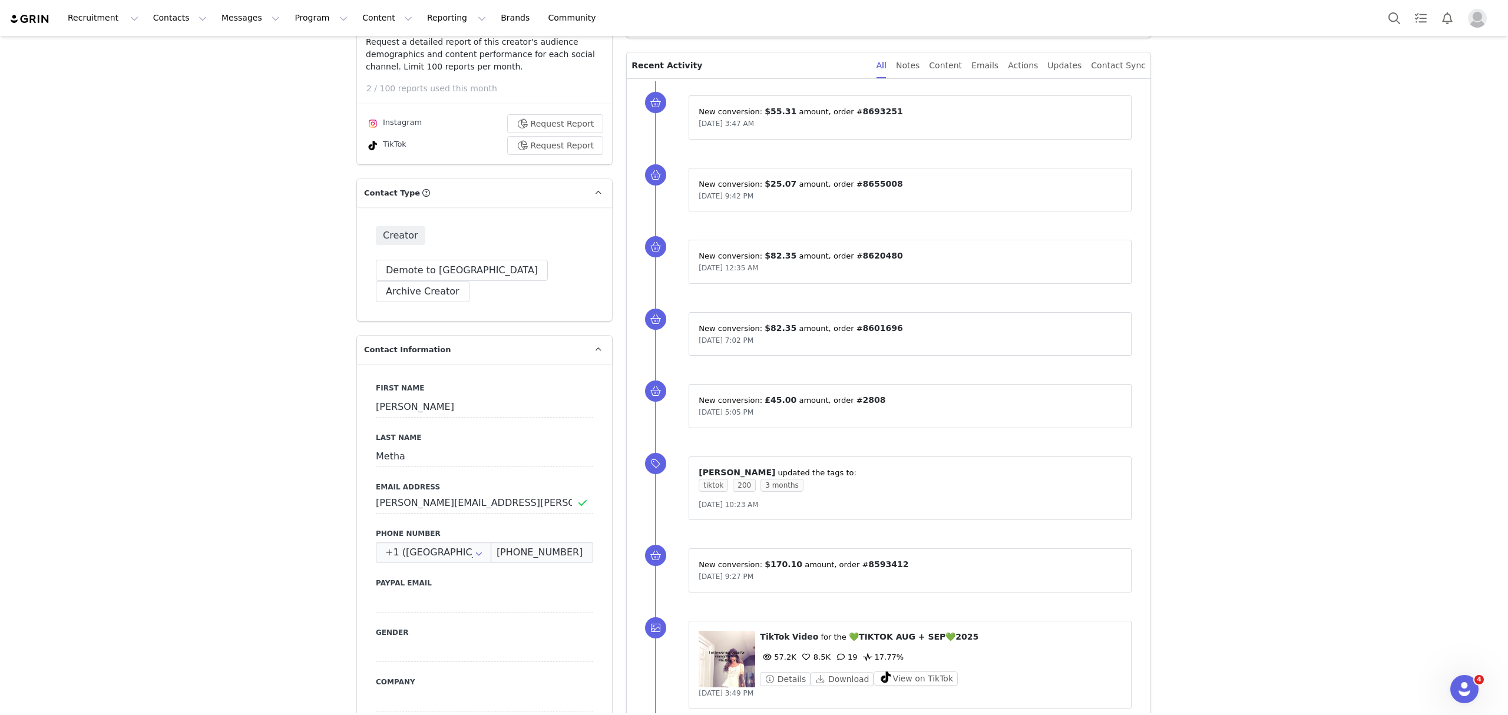
scroll to position [236, 0]
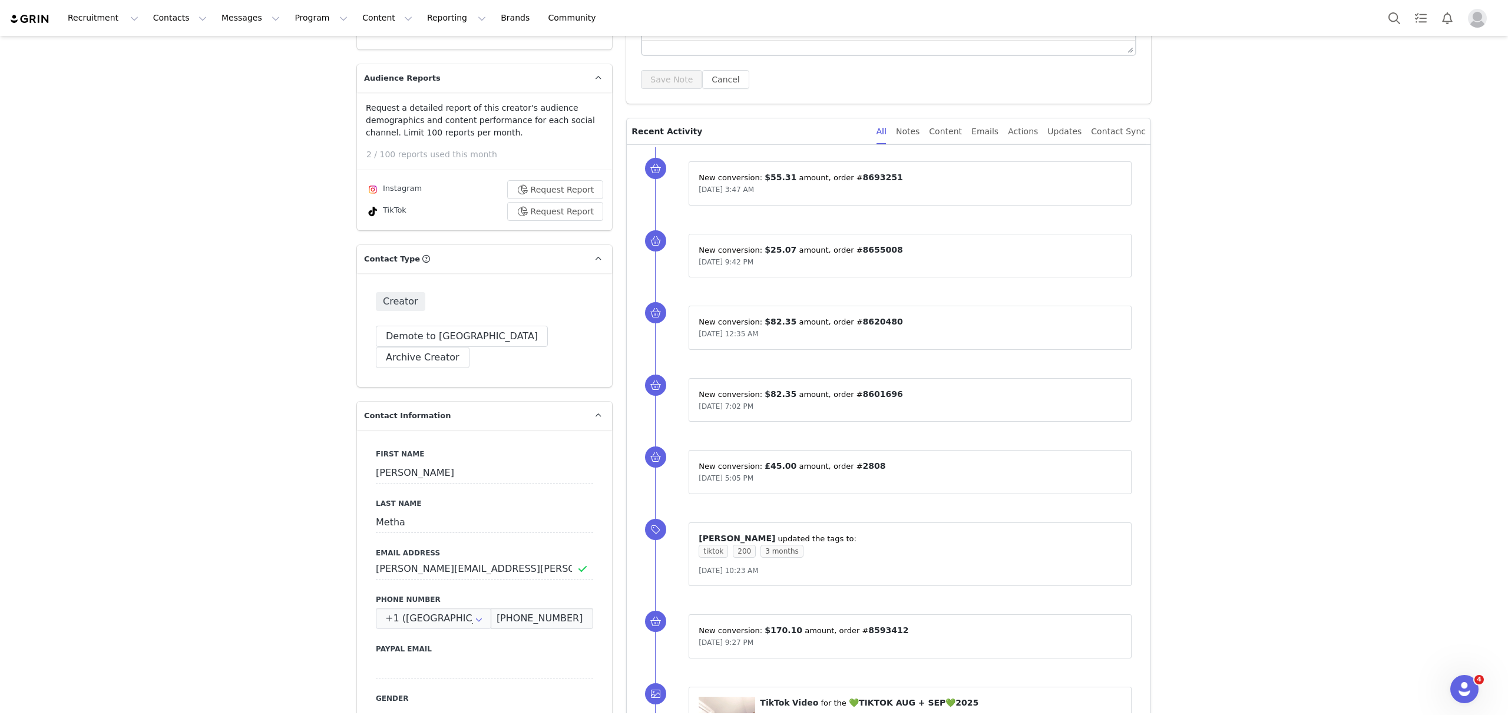
drag, startPoint x: 953, startPoint y: 126, endPoint x: 974, endPoint y: 197, distance: 73.8
click at [953, 126] on div "Content" at bounding box center [945, 131] width 33 height 27
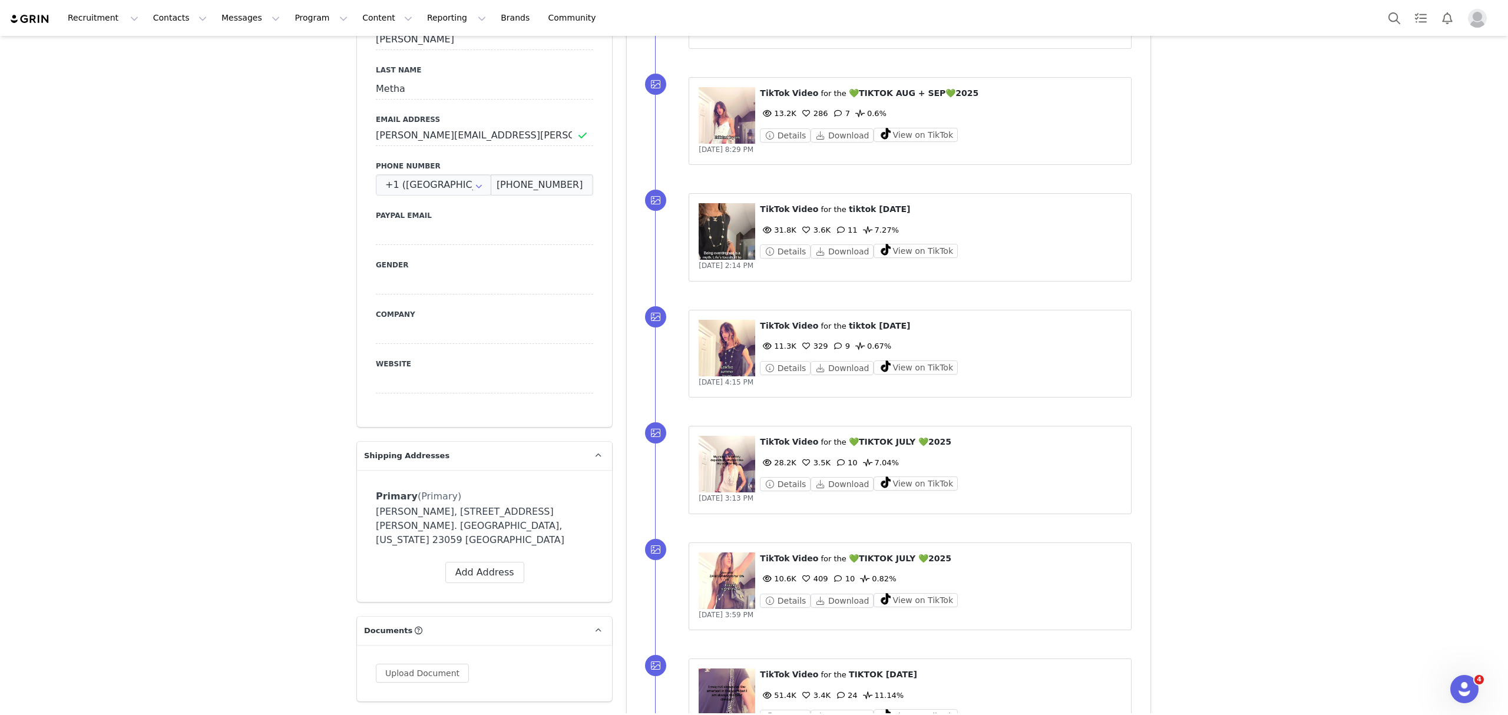
scroll to position [550, 0]
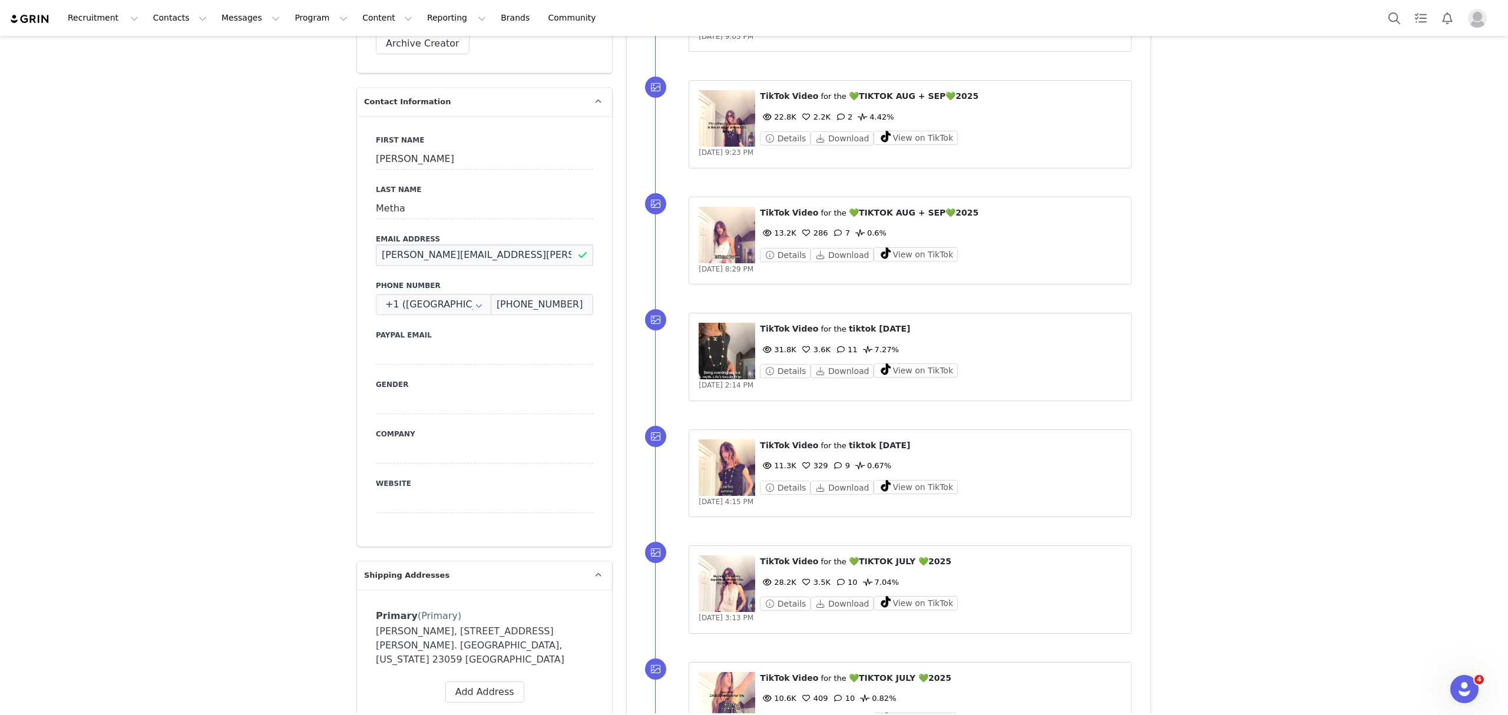
click at [450, 244] on input "zane.mehta@icloud.com" at bounding box center [484, 254] width 217 height 21
click at [451, 244] on input "zane.mehta@icloud.com" at bounding box center [484, 254] width 217 height 21
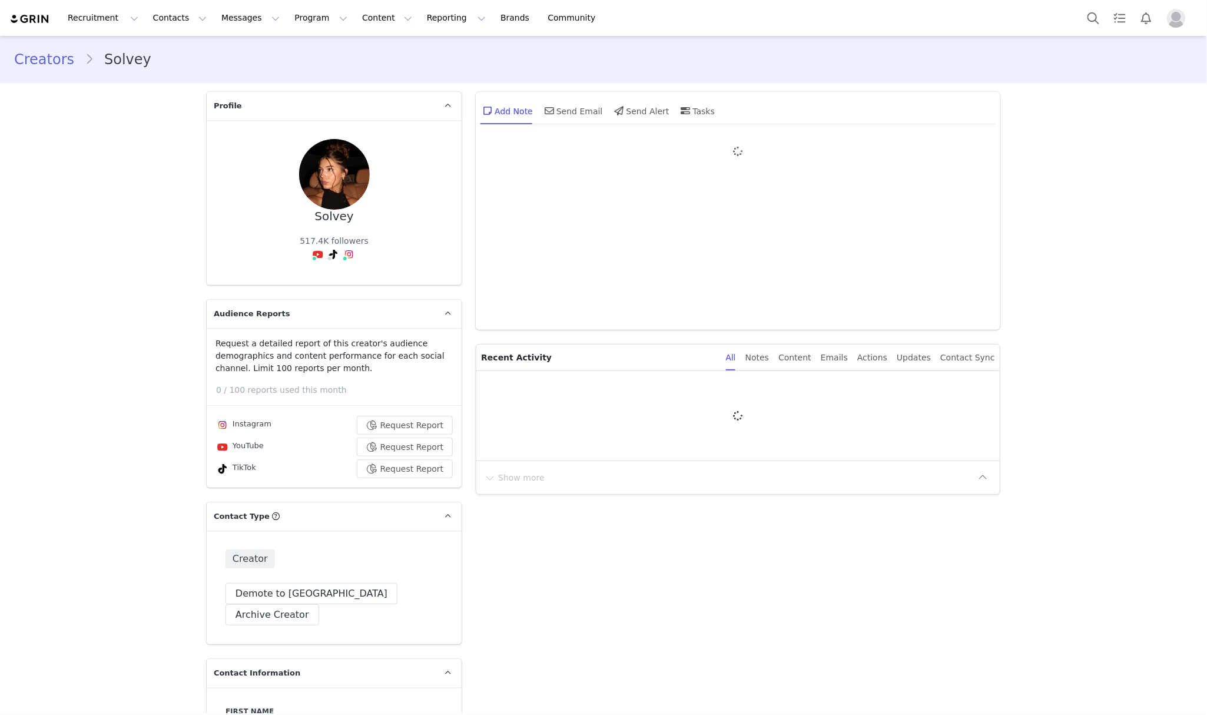
type input "+1 ([GEOGRAPHIC_DATA])"
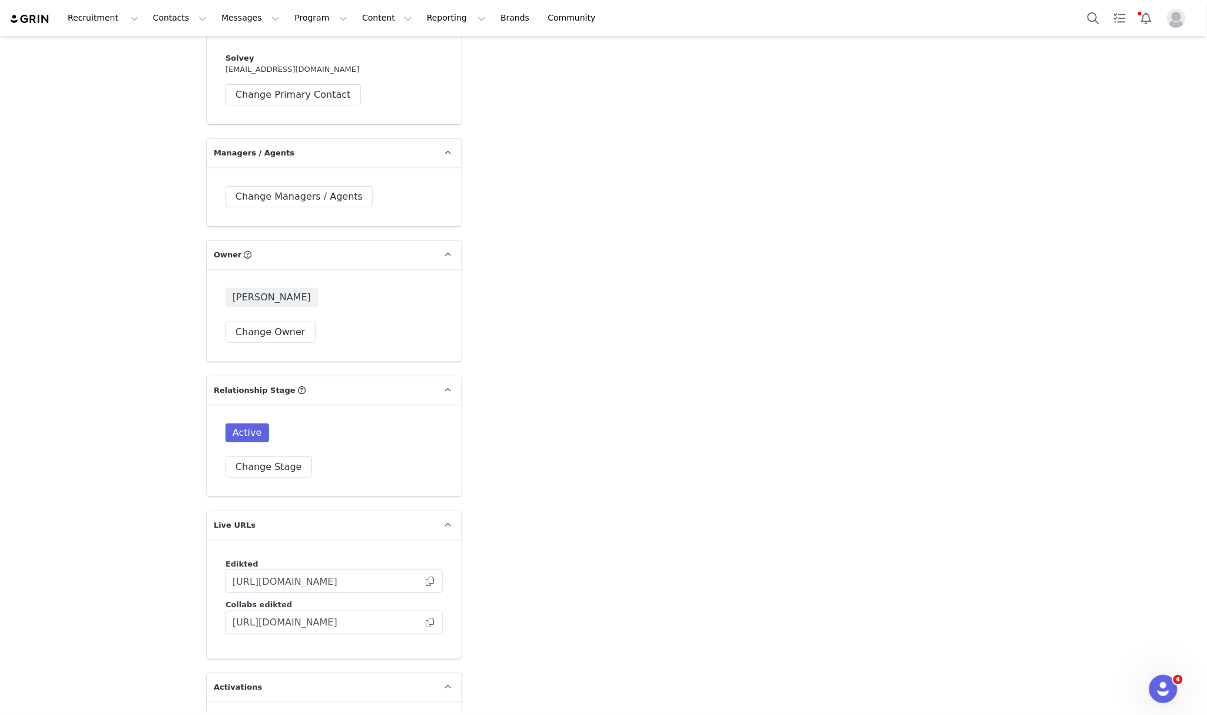
scroll to position [2269, 0]
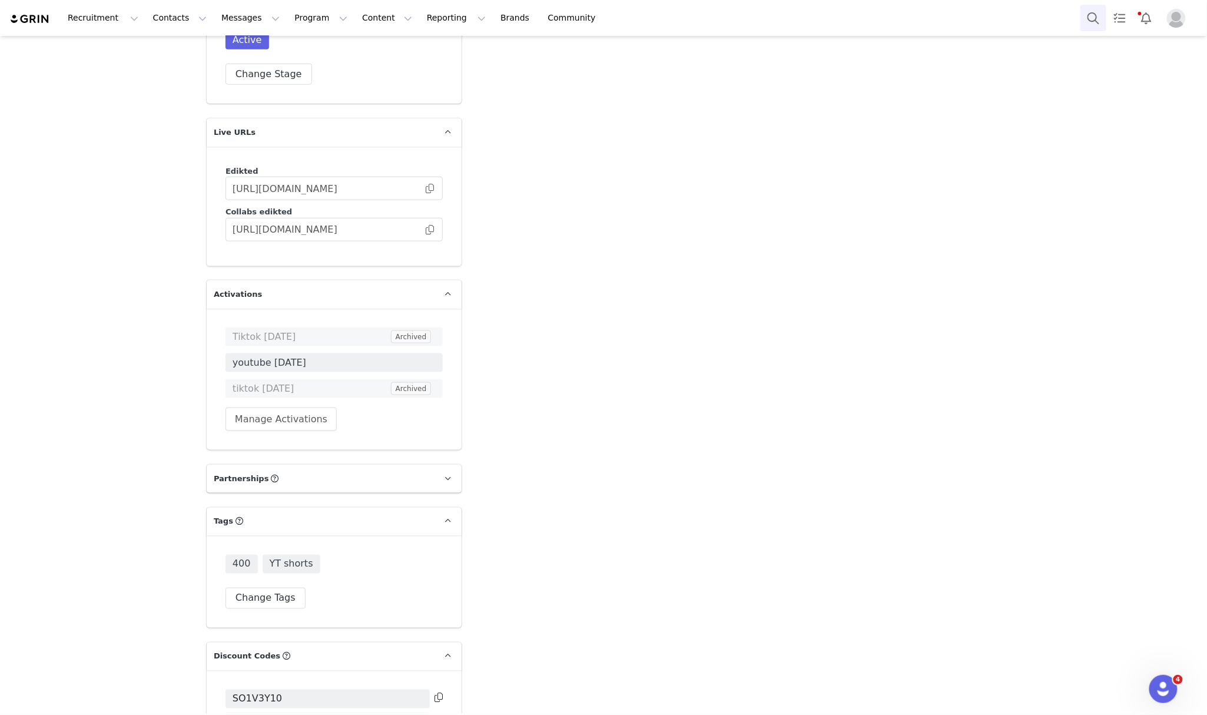
click at [1087, 13] on button "Search" at bounding box center [1094, 18] width 26 height 27
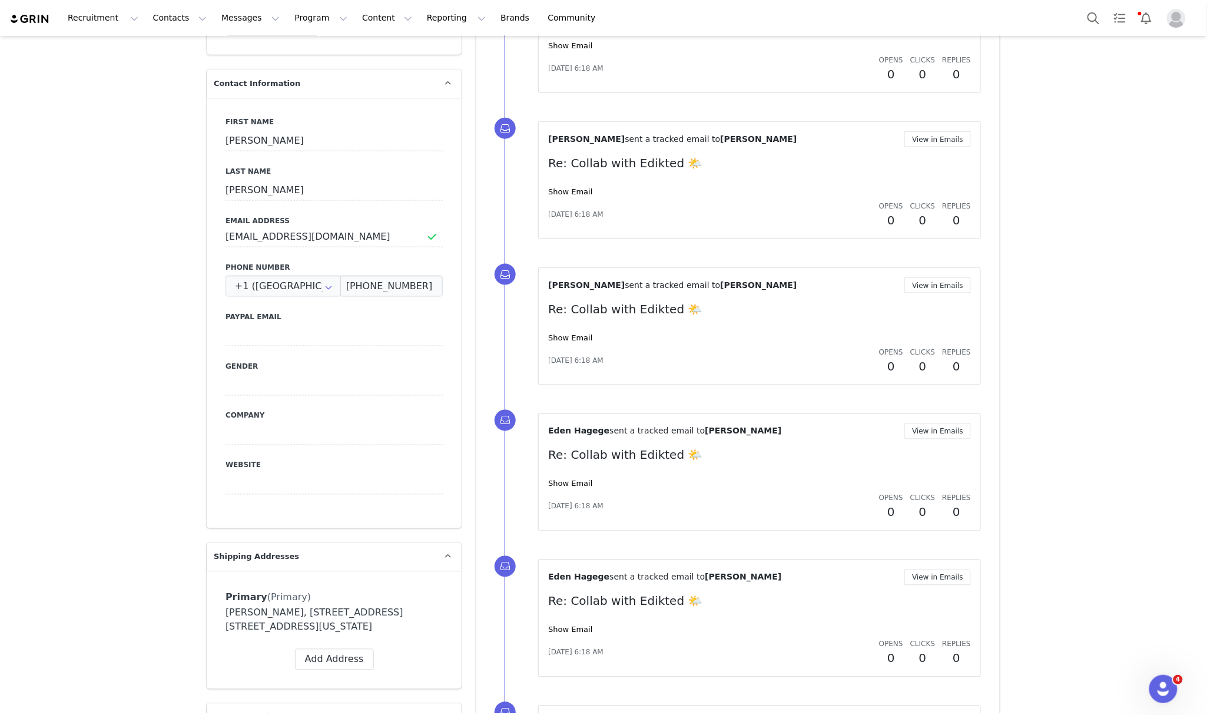
scroll to position [550, 0]
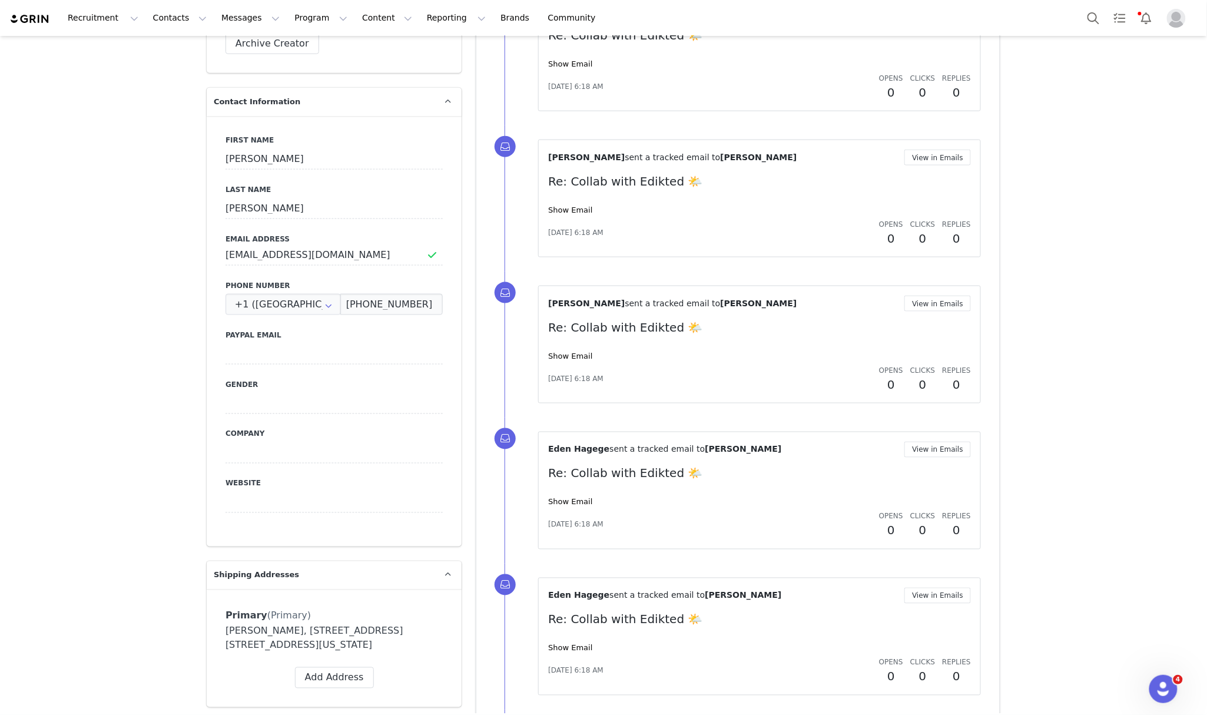
click at [363, 246] on div "First Name [PERSON_NAME] Last Name [PERSON_NAME] Email Address [EMAIL_ADDRESS][…" at bounding box center [334, 331] width 255 height 431
click at [356, 244] on input "[EMAIL_ADDRESS][DOMAIN_NAME]" at bounding box center [334, 254] width 217 height 21
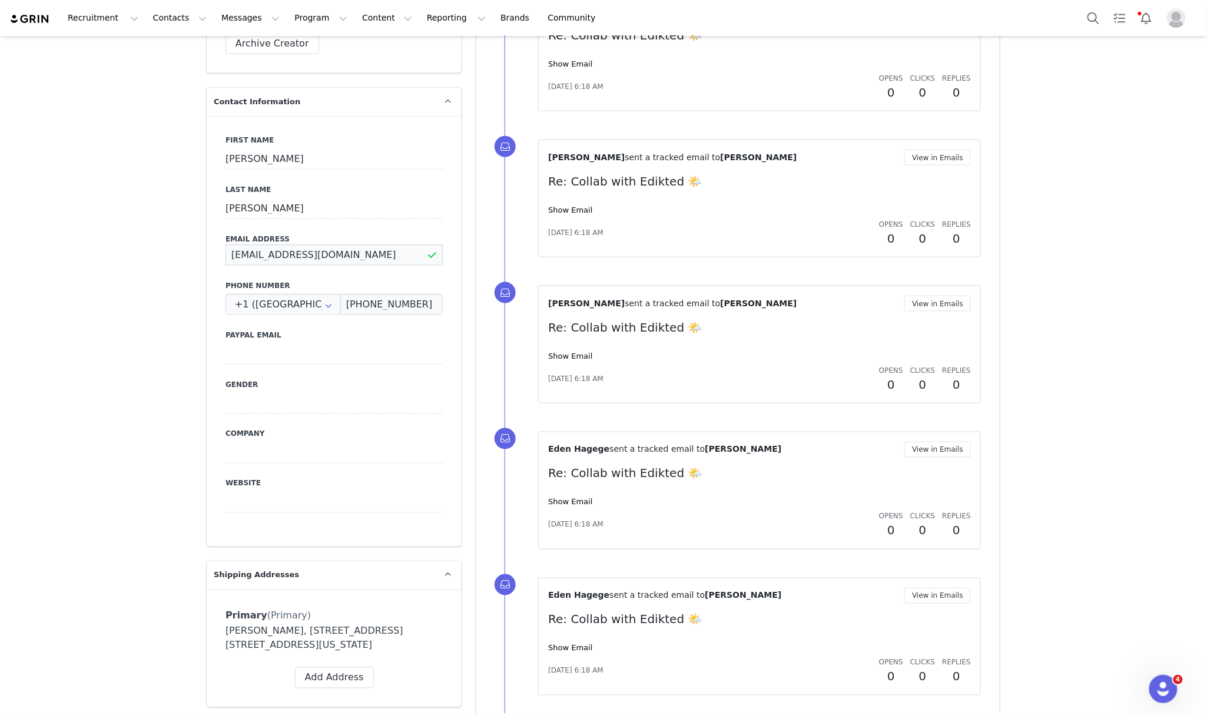
click at [356, 244] on input "[EMAIL_ADDRESS][DOMAIN_NAME]" at bounding box center [334, 254] width 217 height 21
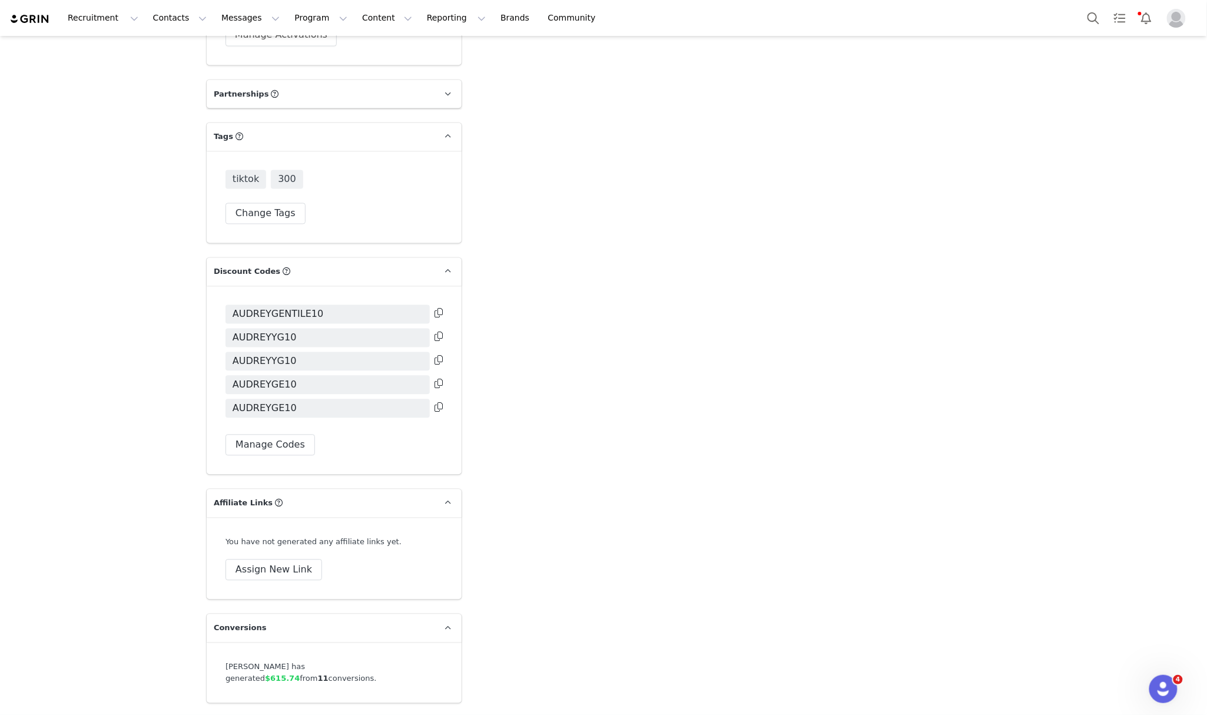
scroll to position [2356, 0]
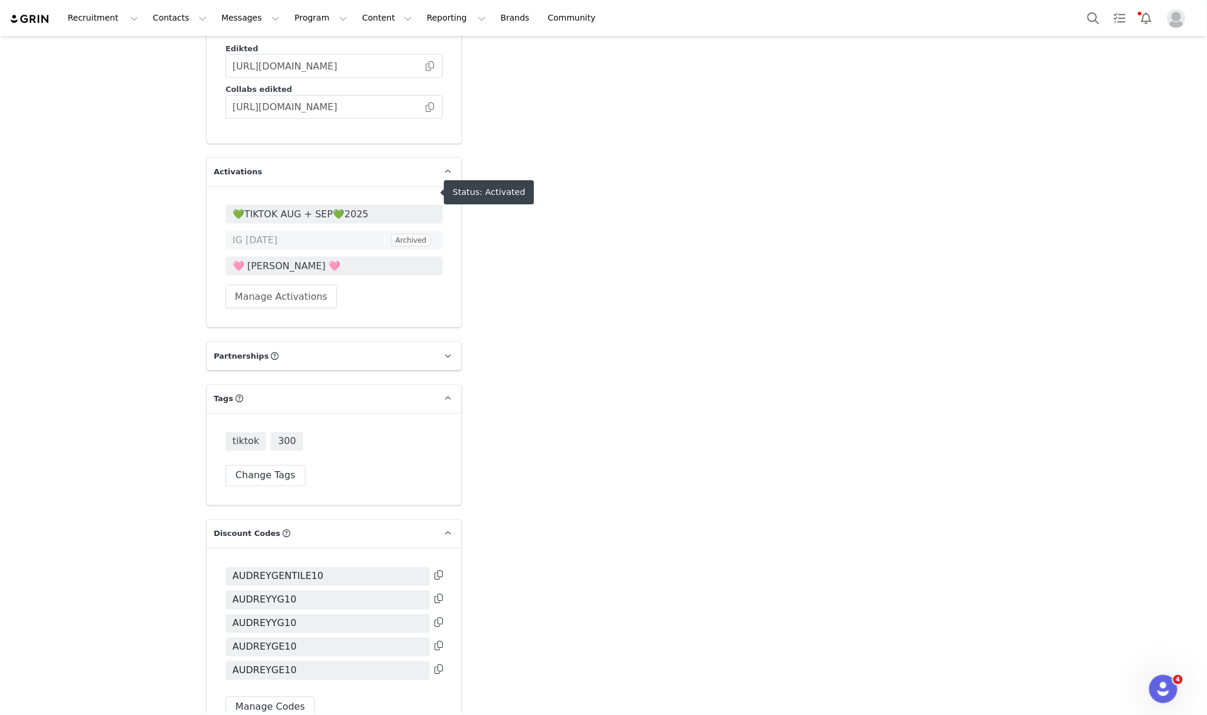
click at [313, 207] on span "💚TIKTOK AUG + SEP💚2025" at bounding box center [334, 214] width 203 height 14
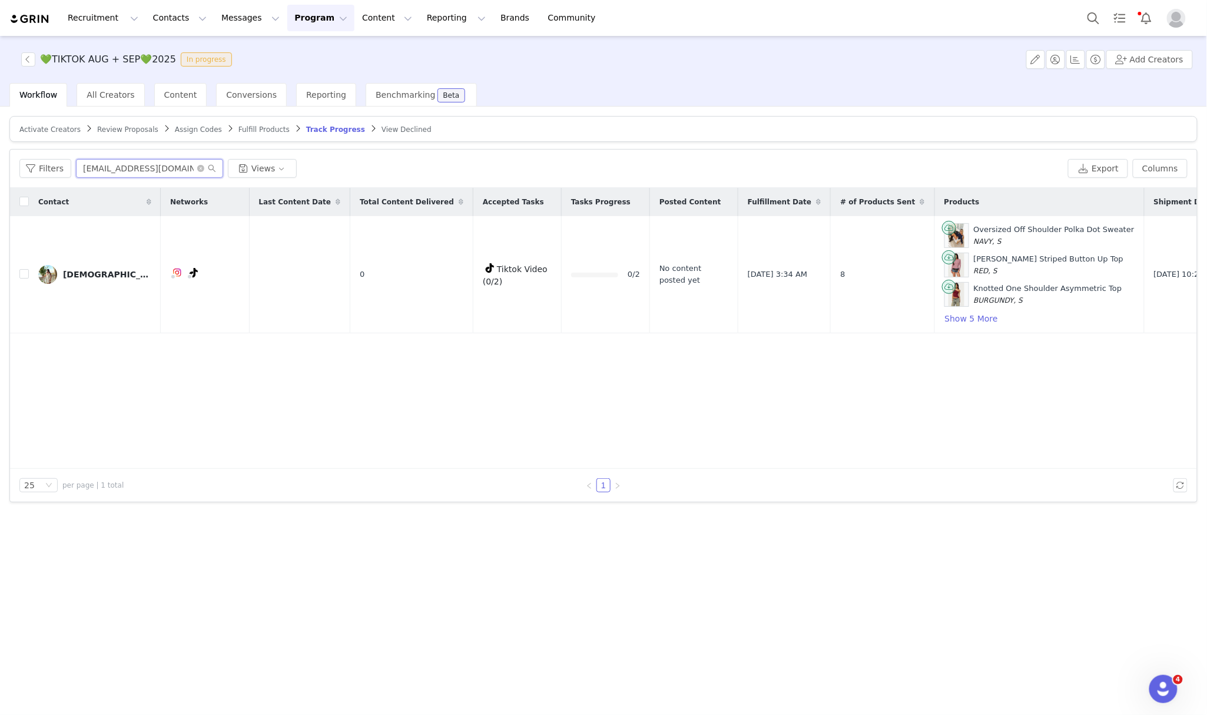
click at [128, 173] on input "[EMAIL_ADDRESS][DOMAIN_NAME]" at bounding box center [149, 168] width 147 height 19
click at [127, 172] on input "[EMAIL_ADDRESS][DOMAIN_NAME]" at bounding box center [149, 168] width 147 height 19
paste input "[EMAIL_ADDRESS]"
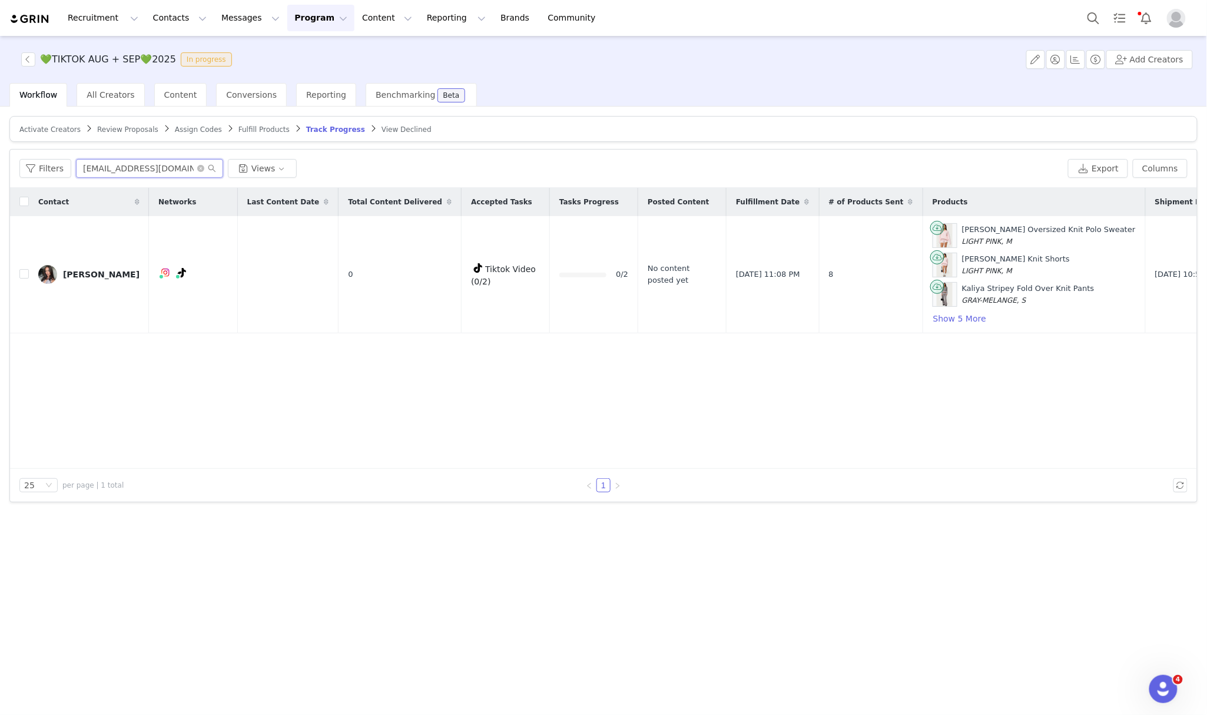
type input "[EMAIL_ADDRESS][DOMAIN_NAME]"
click at [933, 319] on button "Show 5 More" at bounding box center [960, 319] width 54 height 14
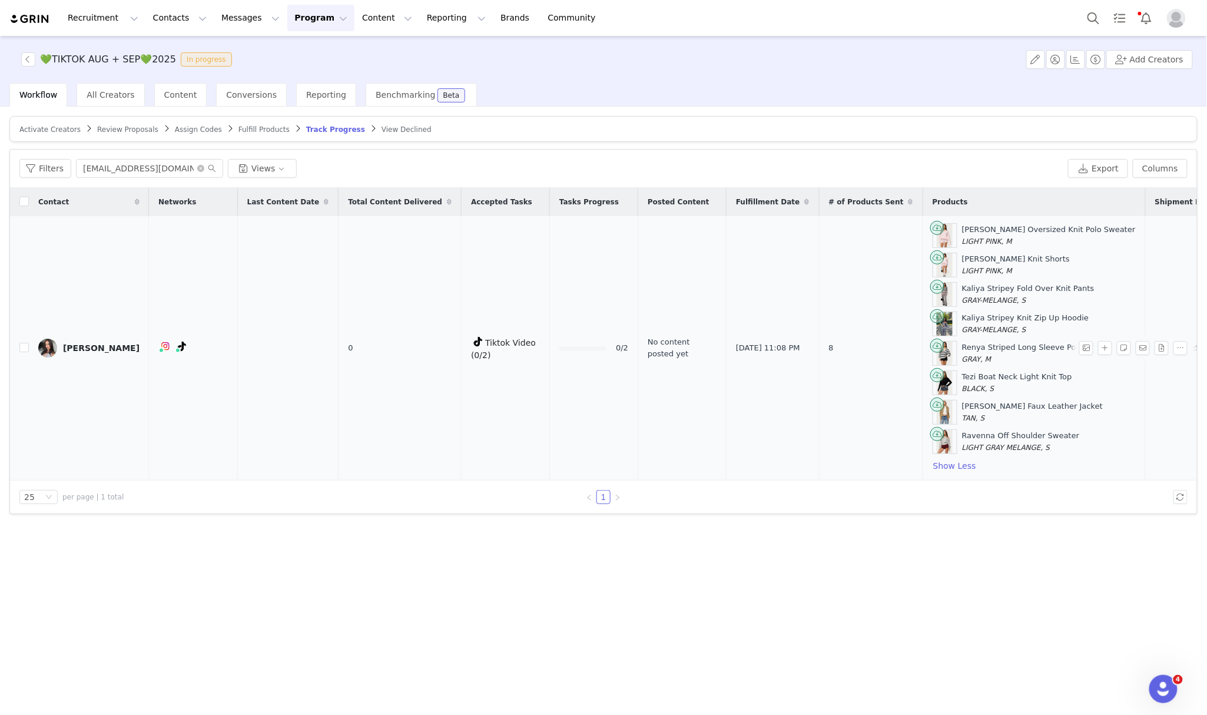
drag, startPoint x: 934, startPoint y: 227, endPoint x: 990, endPoint y: 446, distance: 226.1
click at [990, 446] on div "[PERSON_NAME] Oversized Knit Polo Sweater LIGHT PINK, M [PERSON_NAME] Ribbed Kn…" at bounding box center [1034, 348] width 203 height 250
click at [369, 451] on td "0" at bounding box center [400, 348] width 123 height 264
click at [1177, 166] on button "Columns" at bounding box center [1160, 168] width 55 height 19
